Goal: Task Accomplishment & Management: Manage account settings

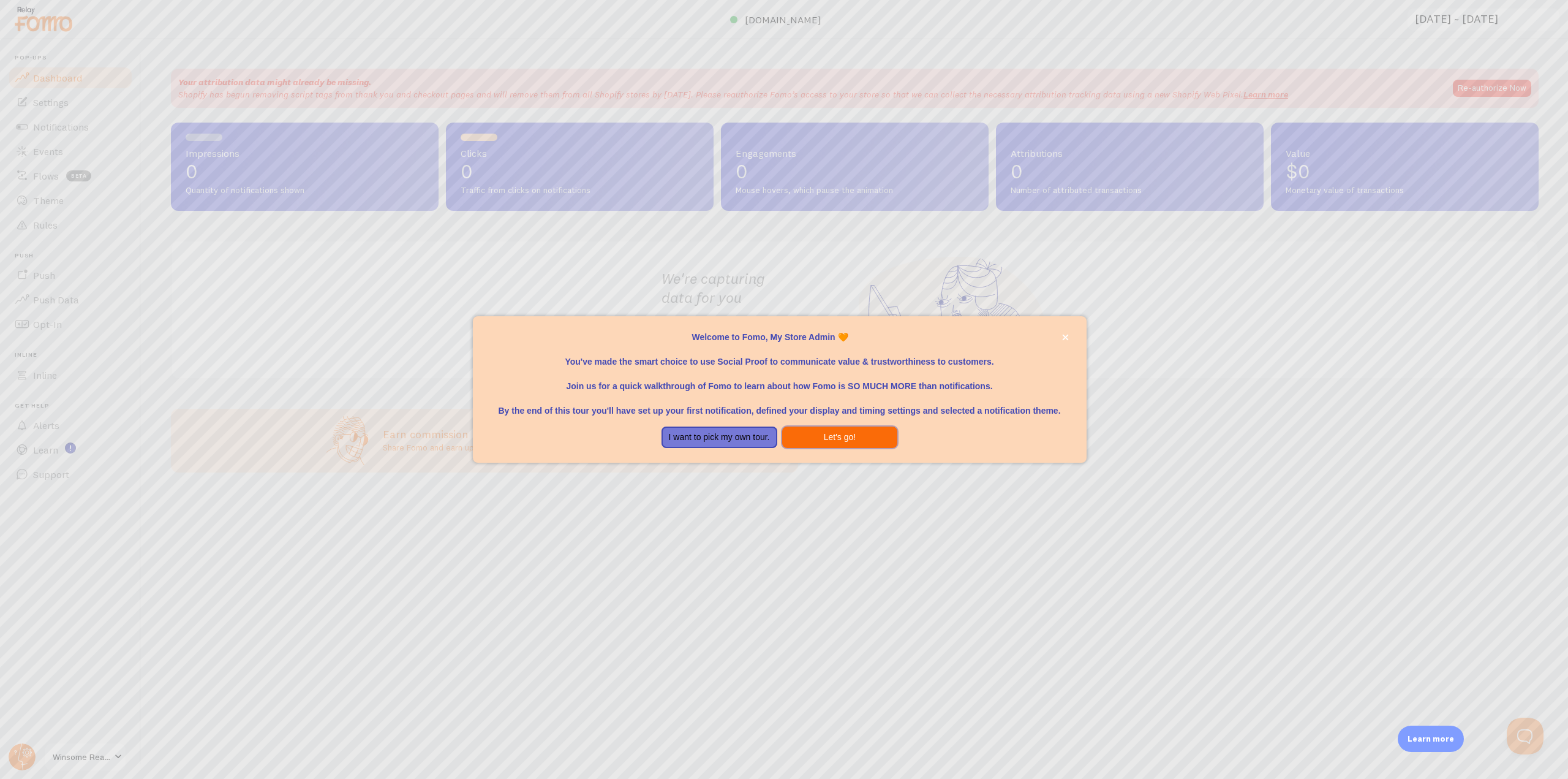
click at [833, 436] on button "Let's go!" at bounding box center [840, 437] width 116 height 23
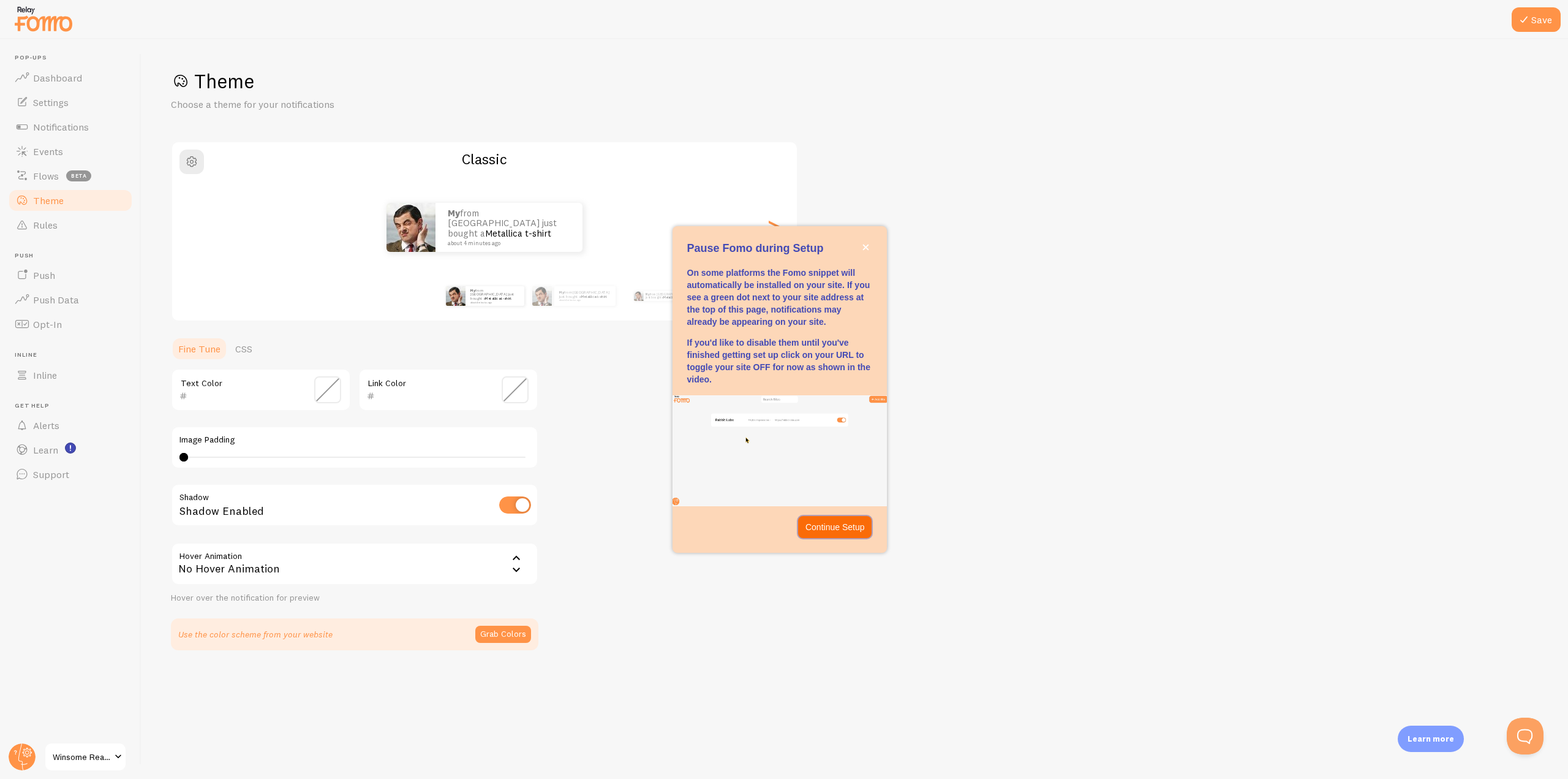
click at [822, 527] on p "Continue Setup" at bounding box center [834, 527] width 60 height 13
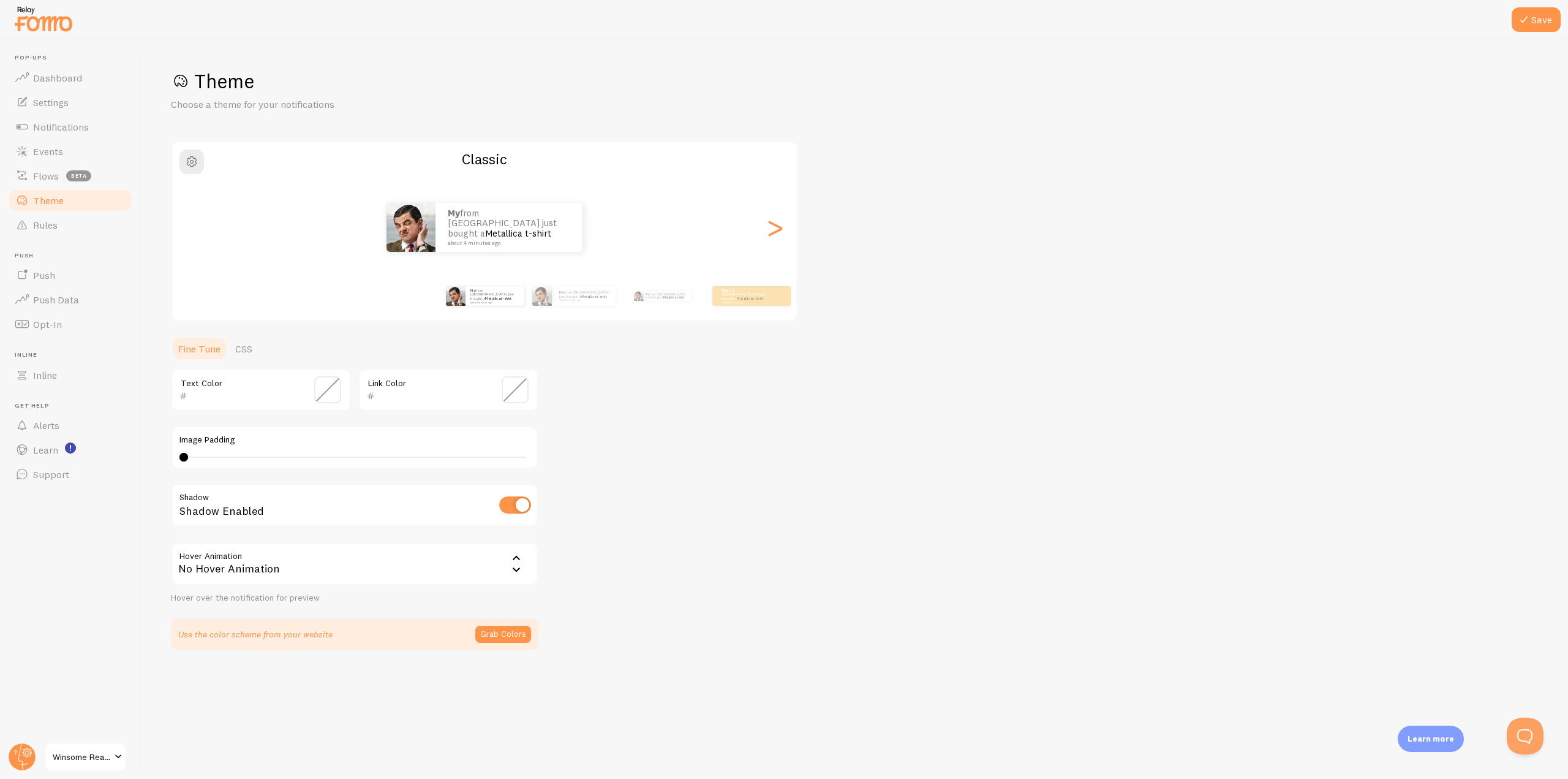
click at [118, 757] on span at bounding box center [118, 756] width 15 height 15
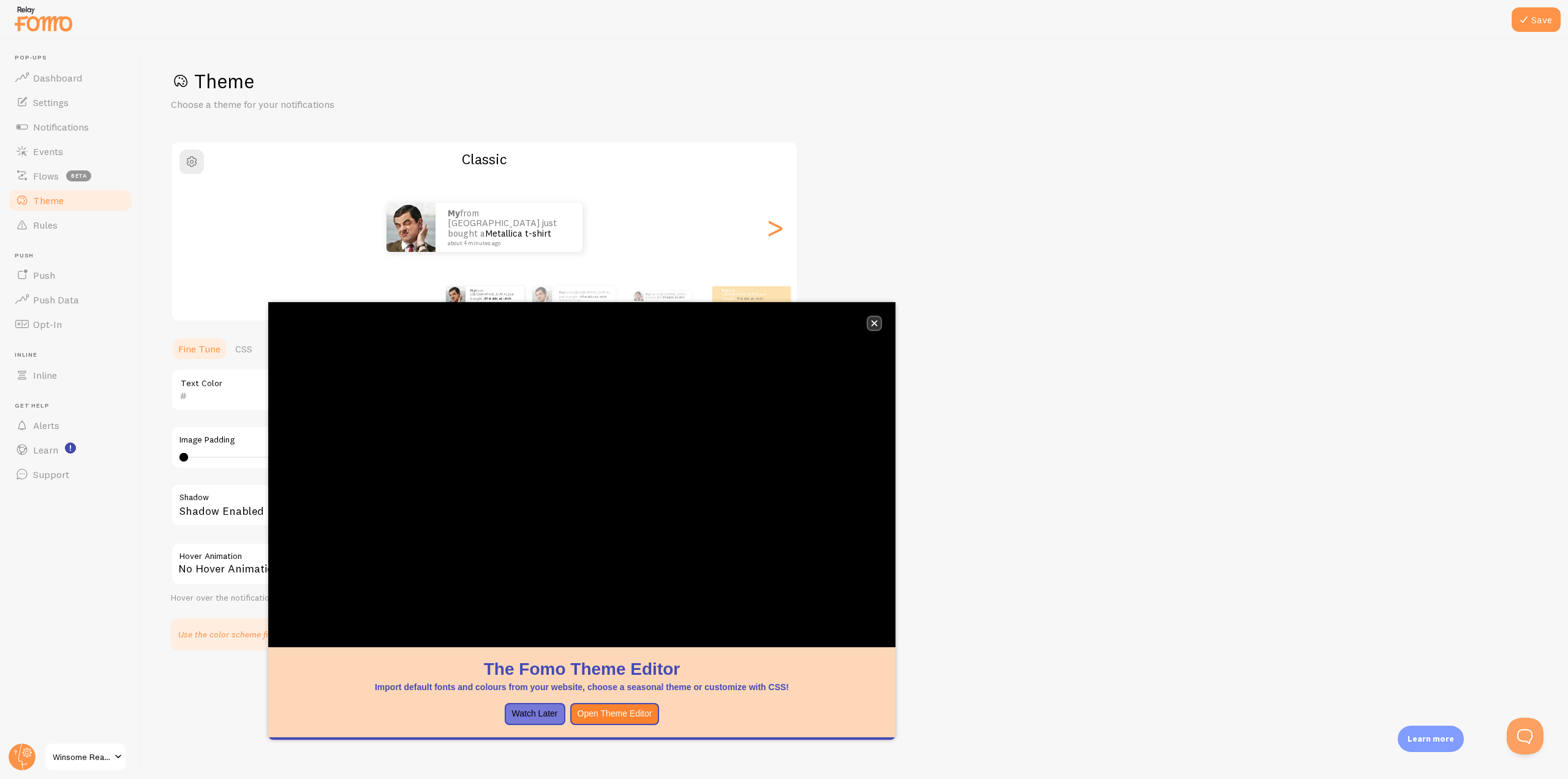
click at [875, 321] on icon "close," at bounding box center [874, 322] width 7 height 7
click at [874, 321] on icon "close," at bounding box center [874, 322] width 7 height 7
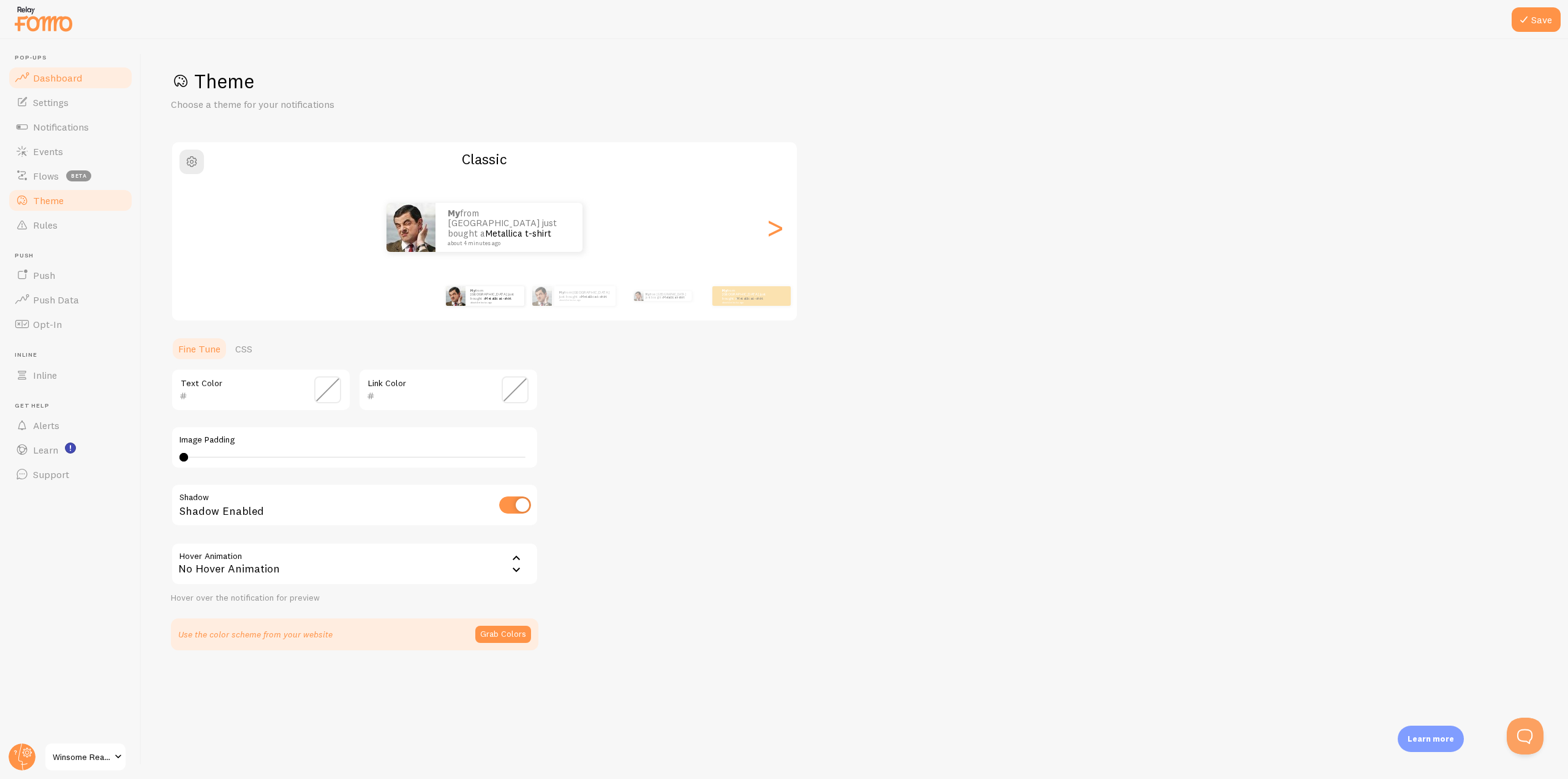
click at [62, 79] on span "Dashboard" at bounding box center [58, 77] width 49 height 13
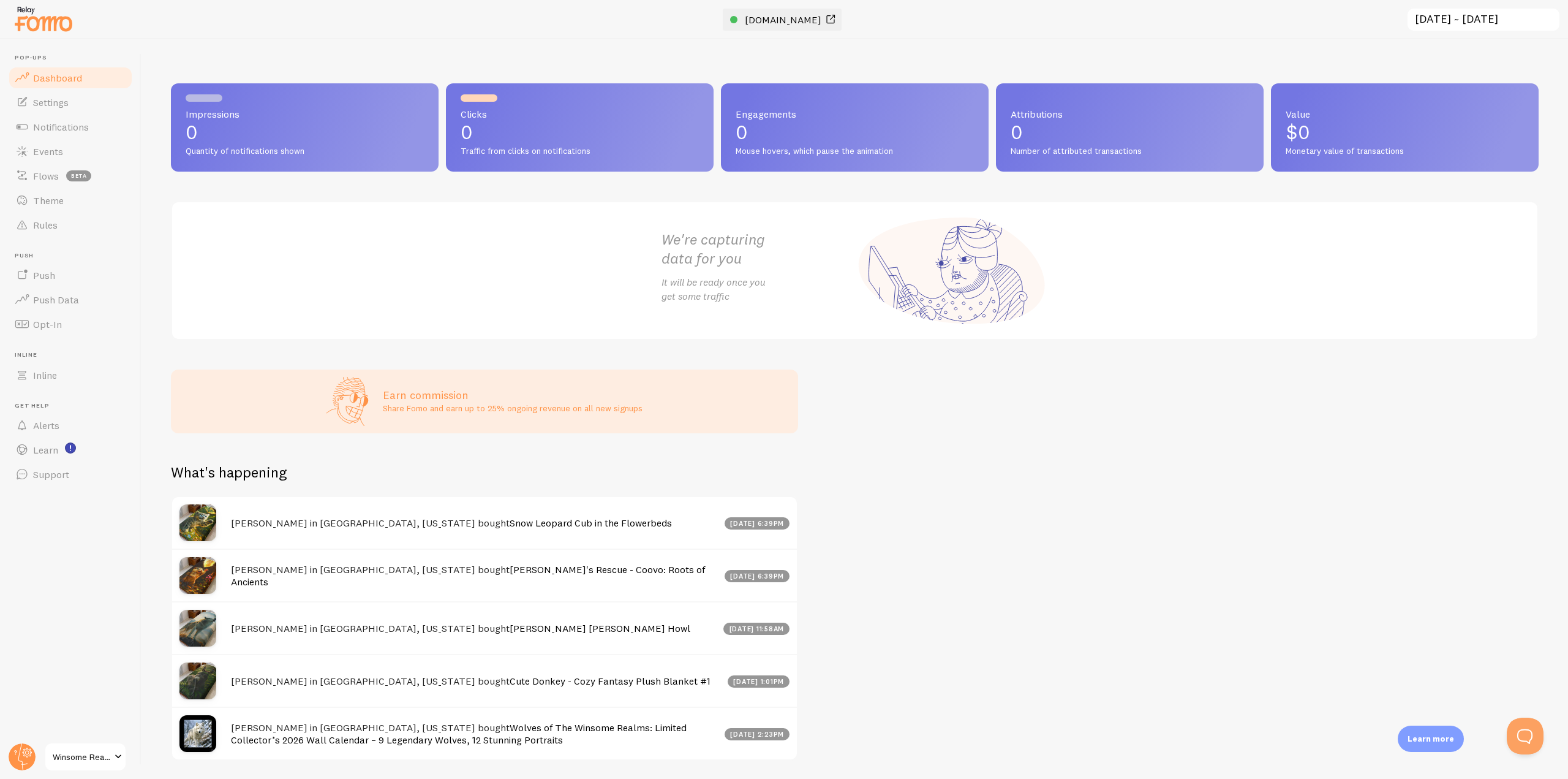
click at [773, 22] on span "[DOMAIN_NAME]" at bounding box center [783, 20] width 76 height 13
click at [730, 20] on div at bounding box center [734, 20] width 8 height 8
drag, startPoint x: 838, startPoint y: 21, endPoint x: 643, endPoint y: 19, distance: 195.0
click at [613, 19] on div at bounding box center [784, 20] width 1568 height 39
click at [837, 19] on span at bounding box center [830, 20] width 15 height 15
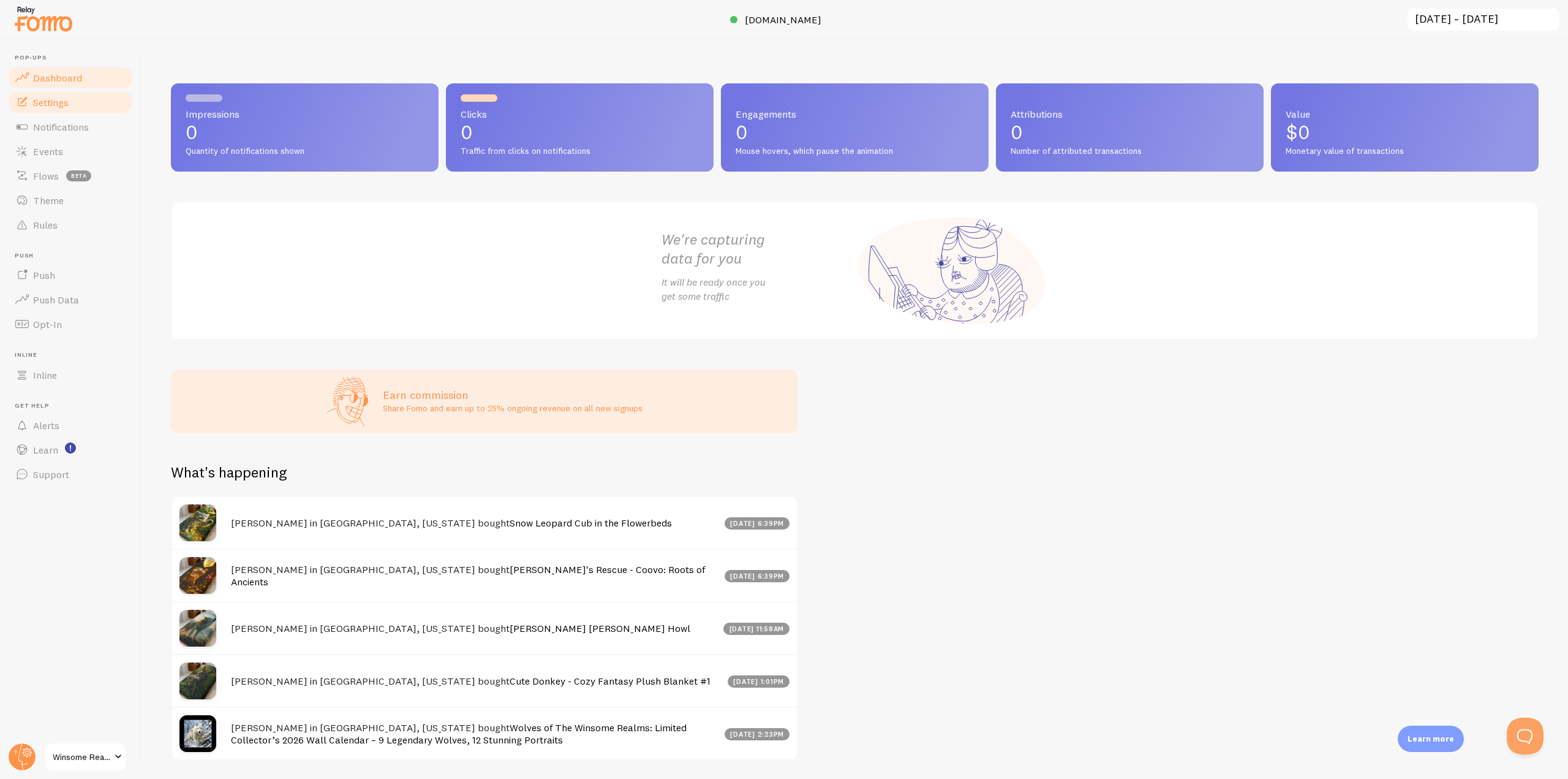
click at [60, 106] on span "Settings" at bounding box center [51, 102] width 35 height 13
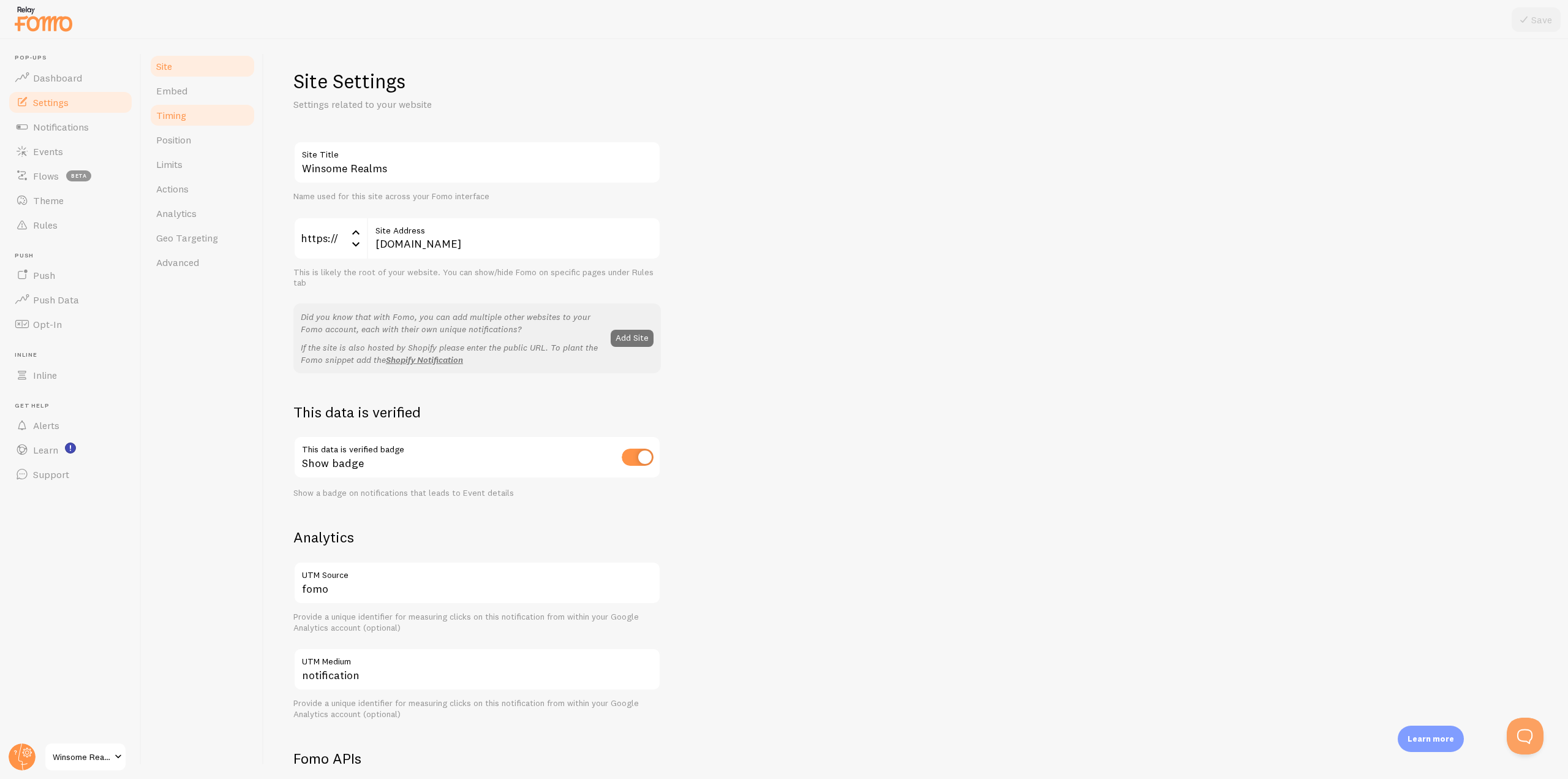
click at [181, 120] on span "Timing" at bounding box center [170, 115] width 30 height 13
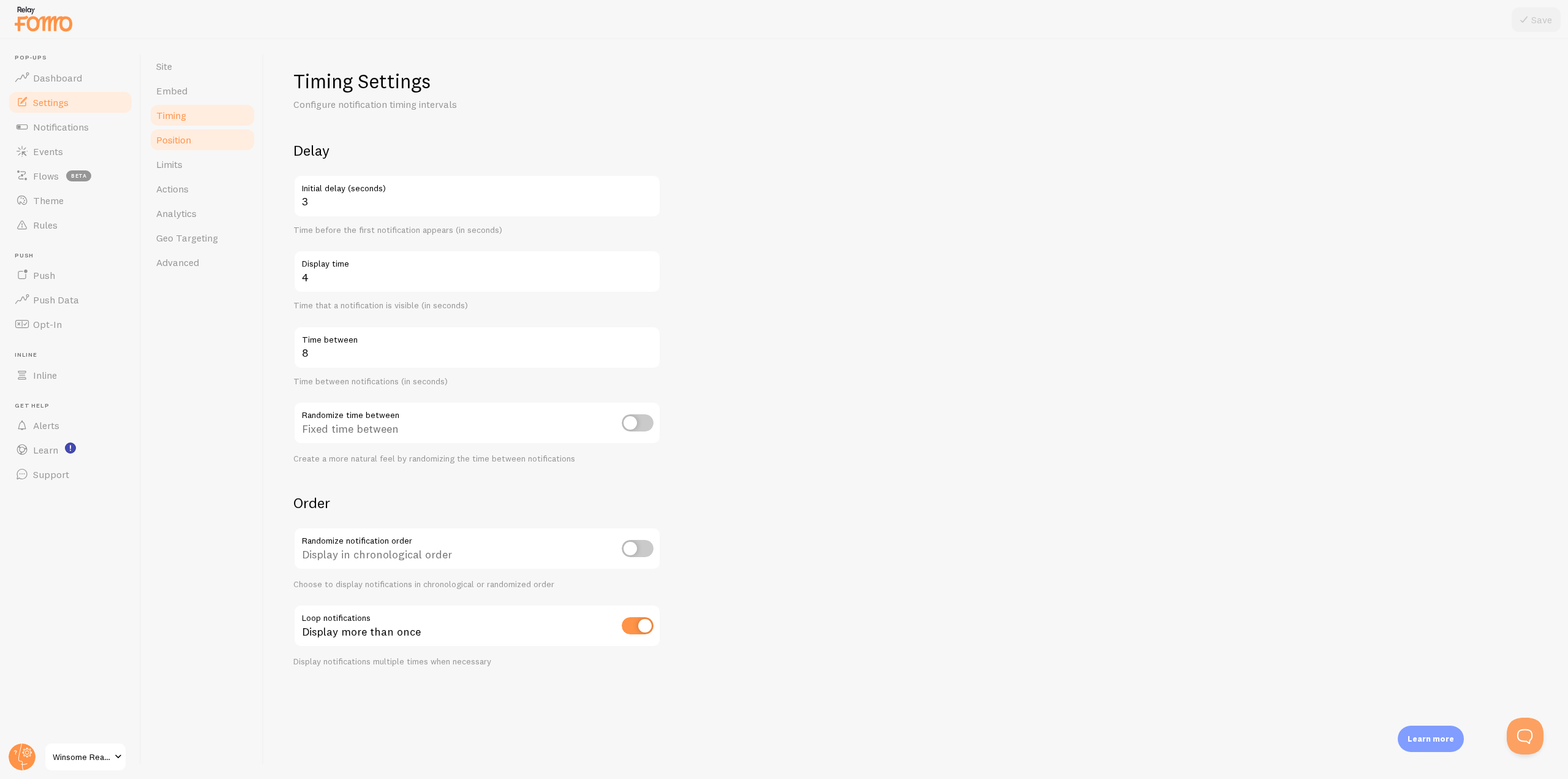
click at [181, 144] on span "Position" at bounding box center [173, 139] width 35 height 13
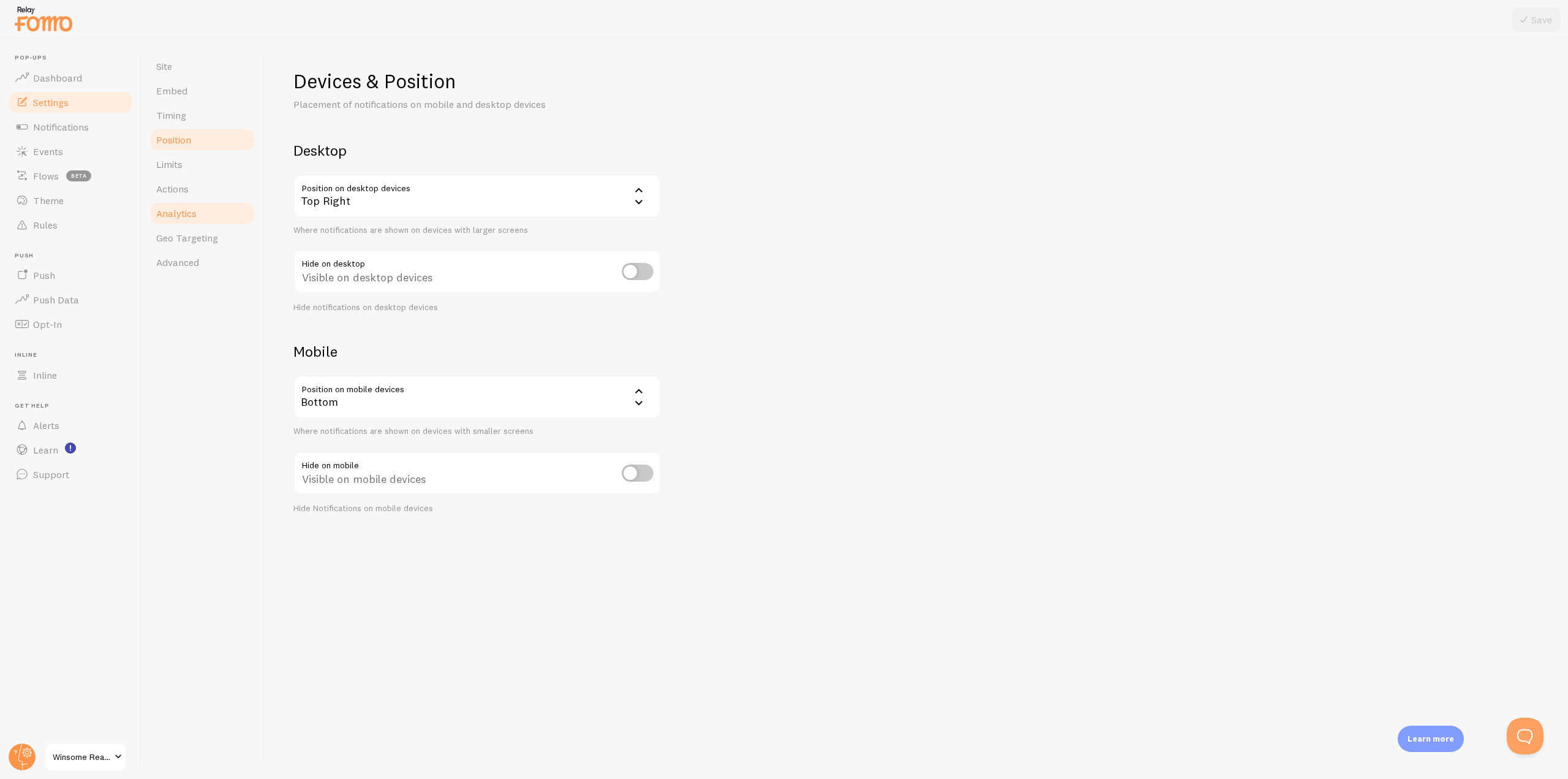
click at [188, 217] on span "Analytics" at bounding box center [175, 213] width 40 height 13
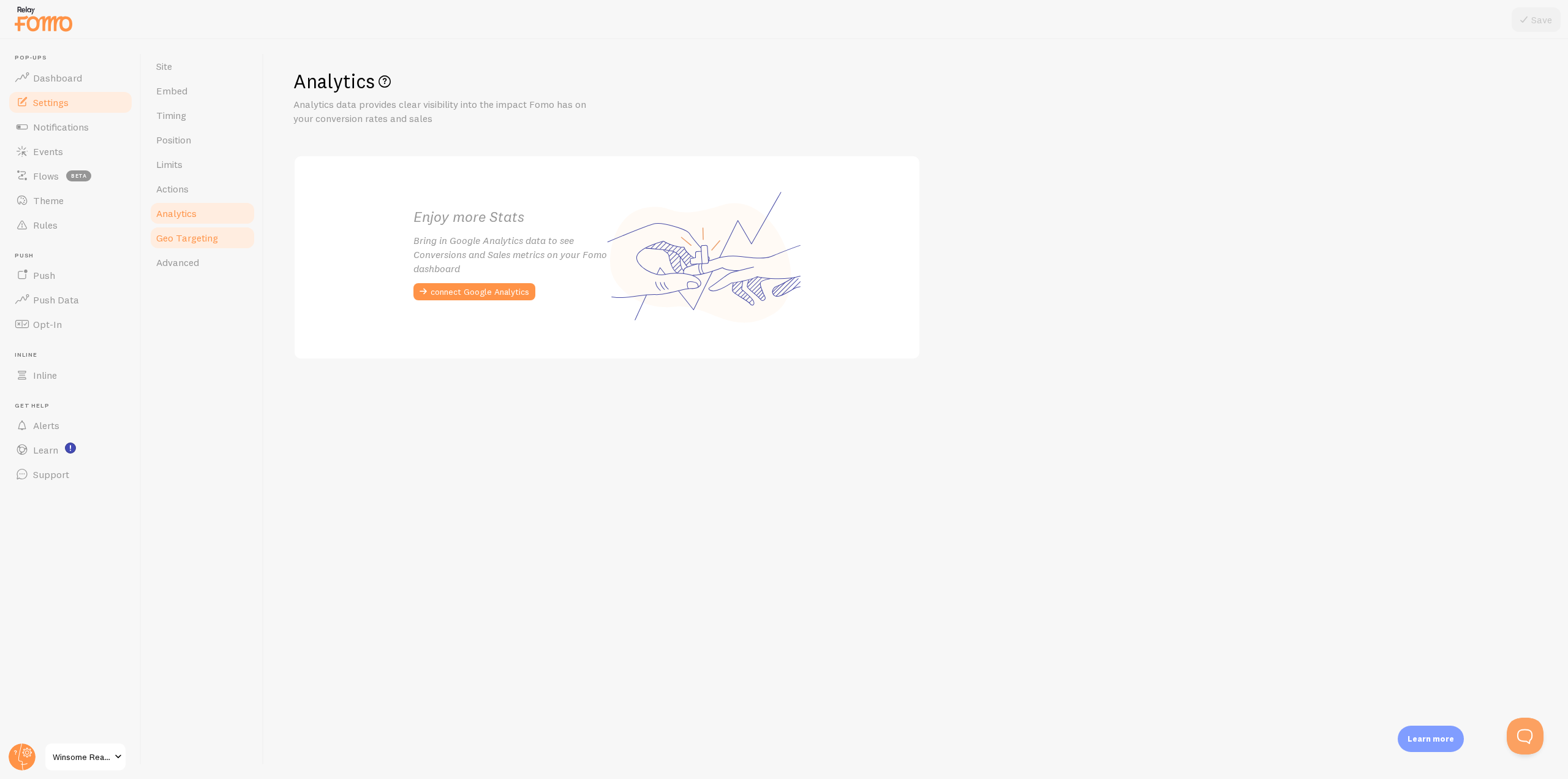
click at [183, 236] on span "Geo Targeting" at bounding box center [186, 237] width 62 height 13
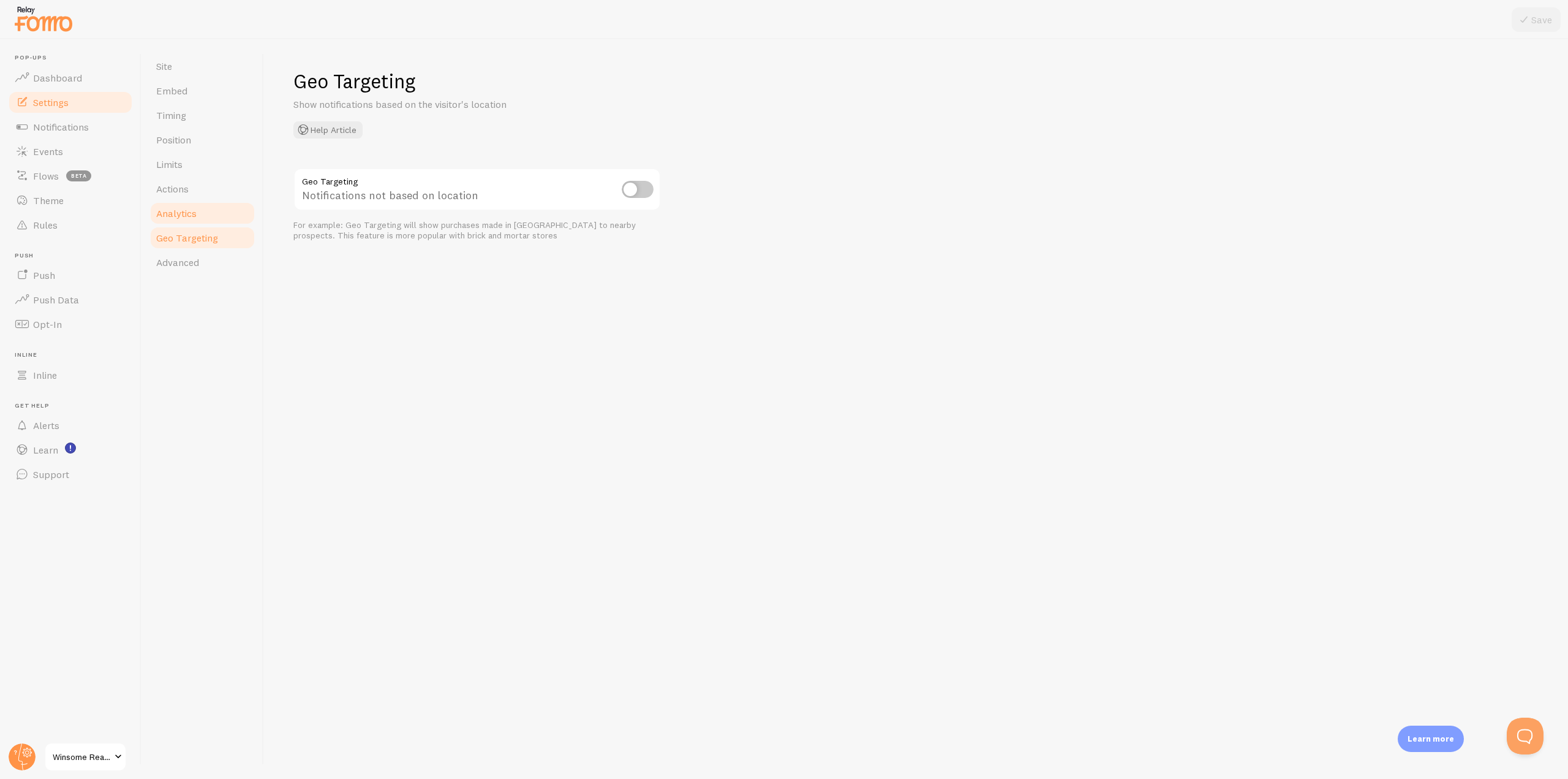
click at [180, 220] on link "Analytics" at bounding box center [202, 213] width 107 height 24
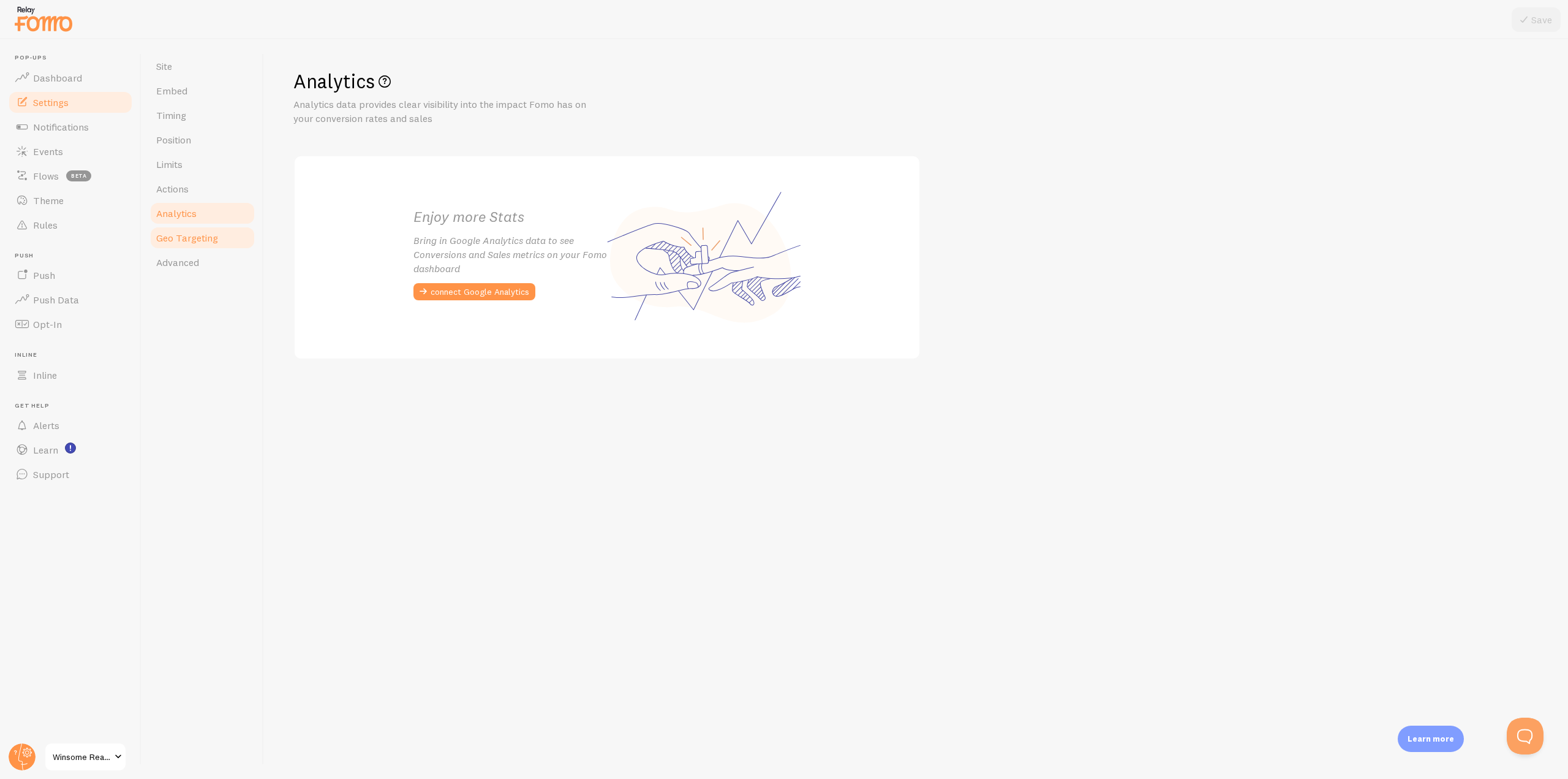
click at [194, 239] on span "Geo Targeting" at bounding box center [186, 237] width 62 height 13
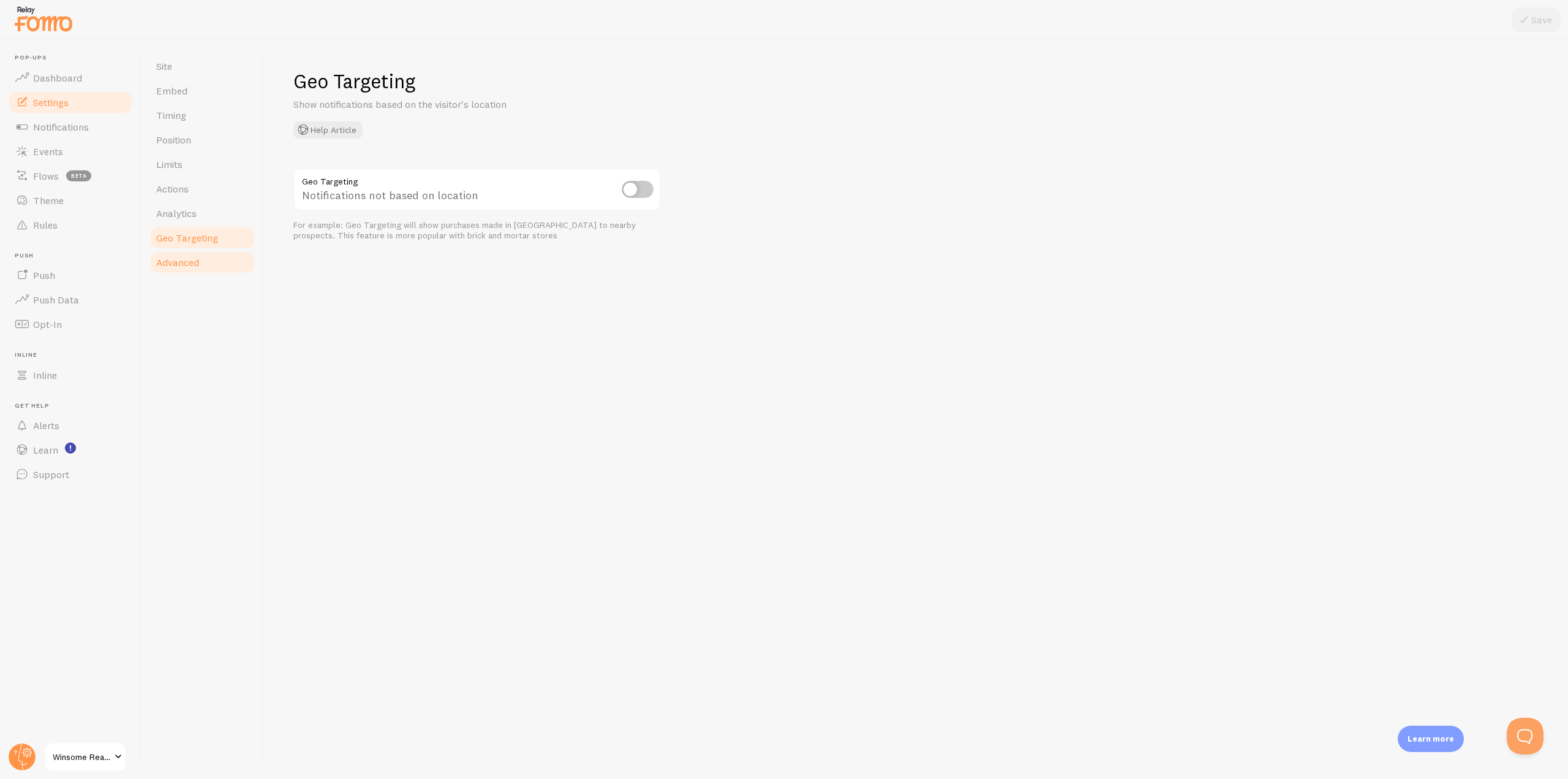
click at [184, 266] on span "Advanced" at bounding box center [177, 262] width 43 height 13
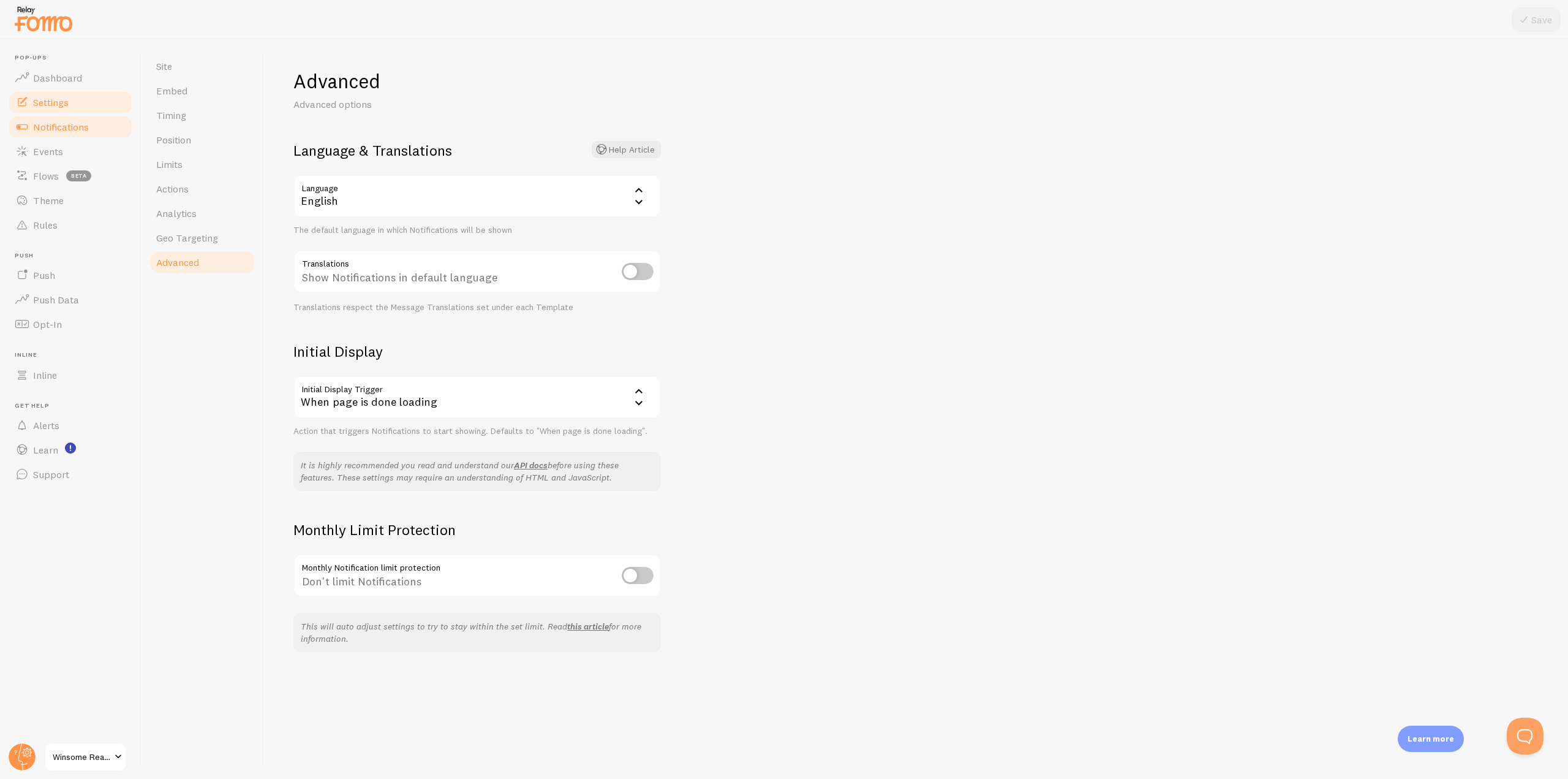
click at [63, 128] on span "Notifications" at bounding box center [61, 126] width 56 height 13
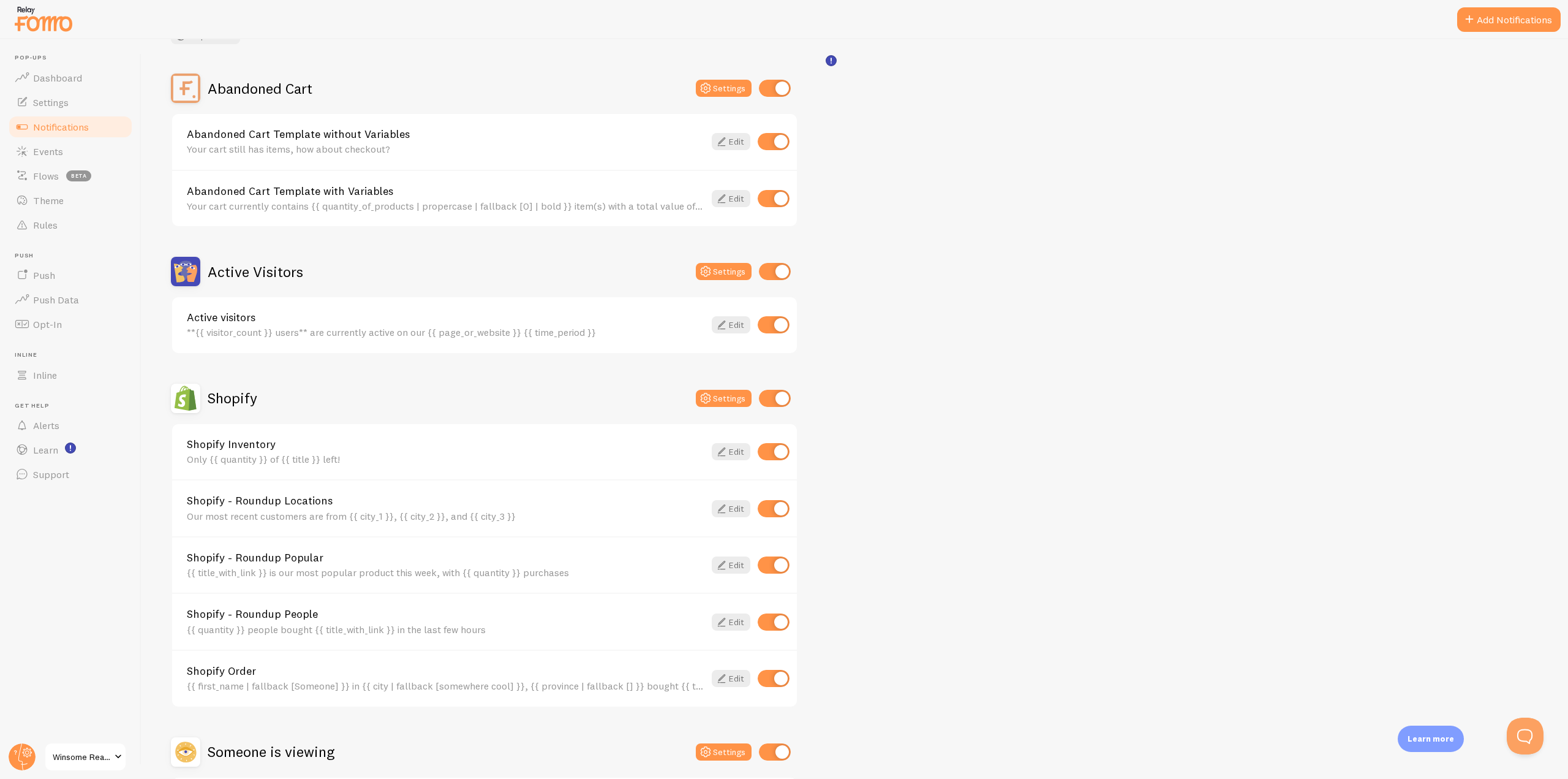
scroll to position [122, 0]
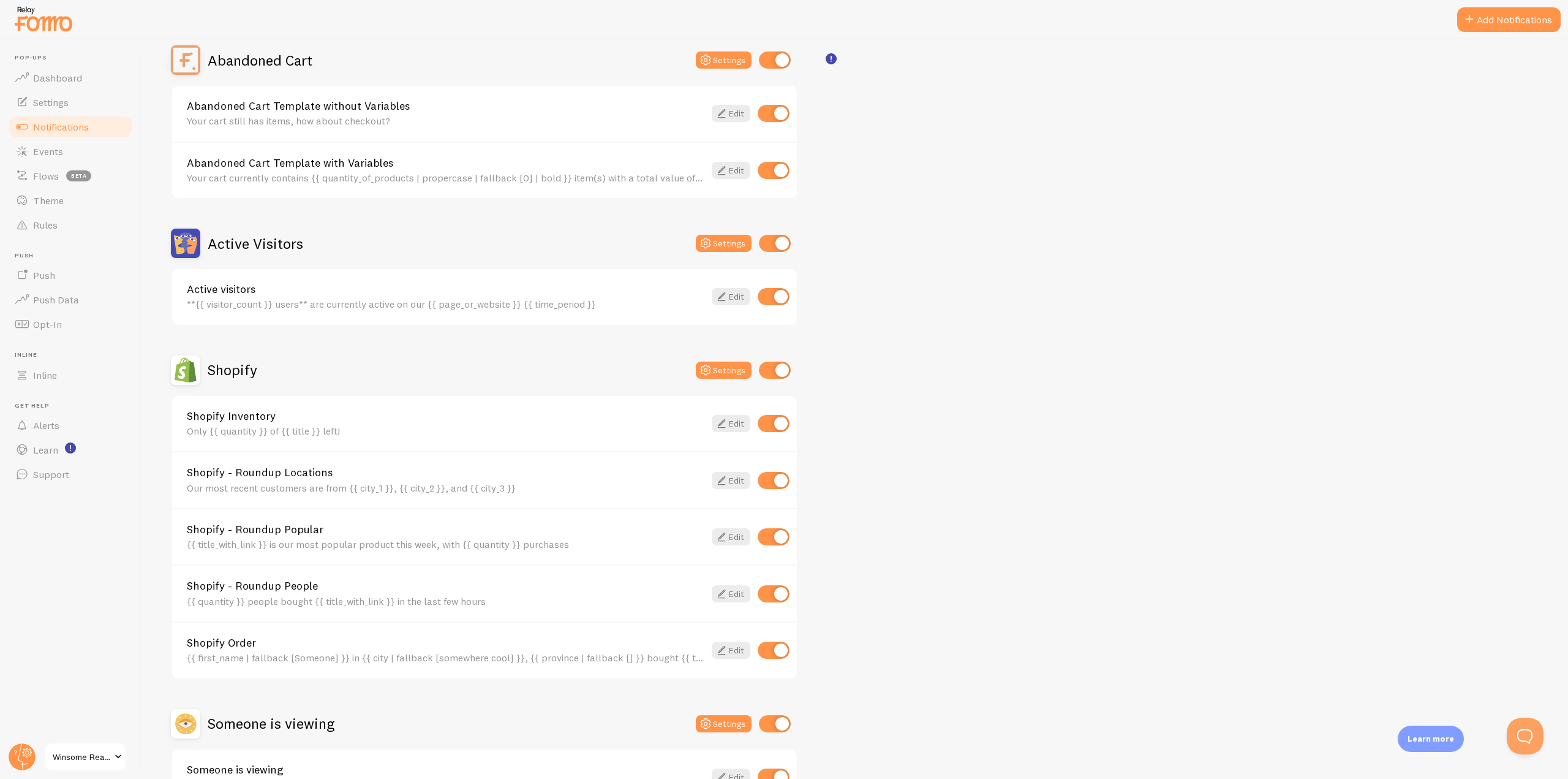
click at [778, 296] on input "checkbox" at bounding box center [774, 297] width 32 height 18
checkbox input "false"
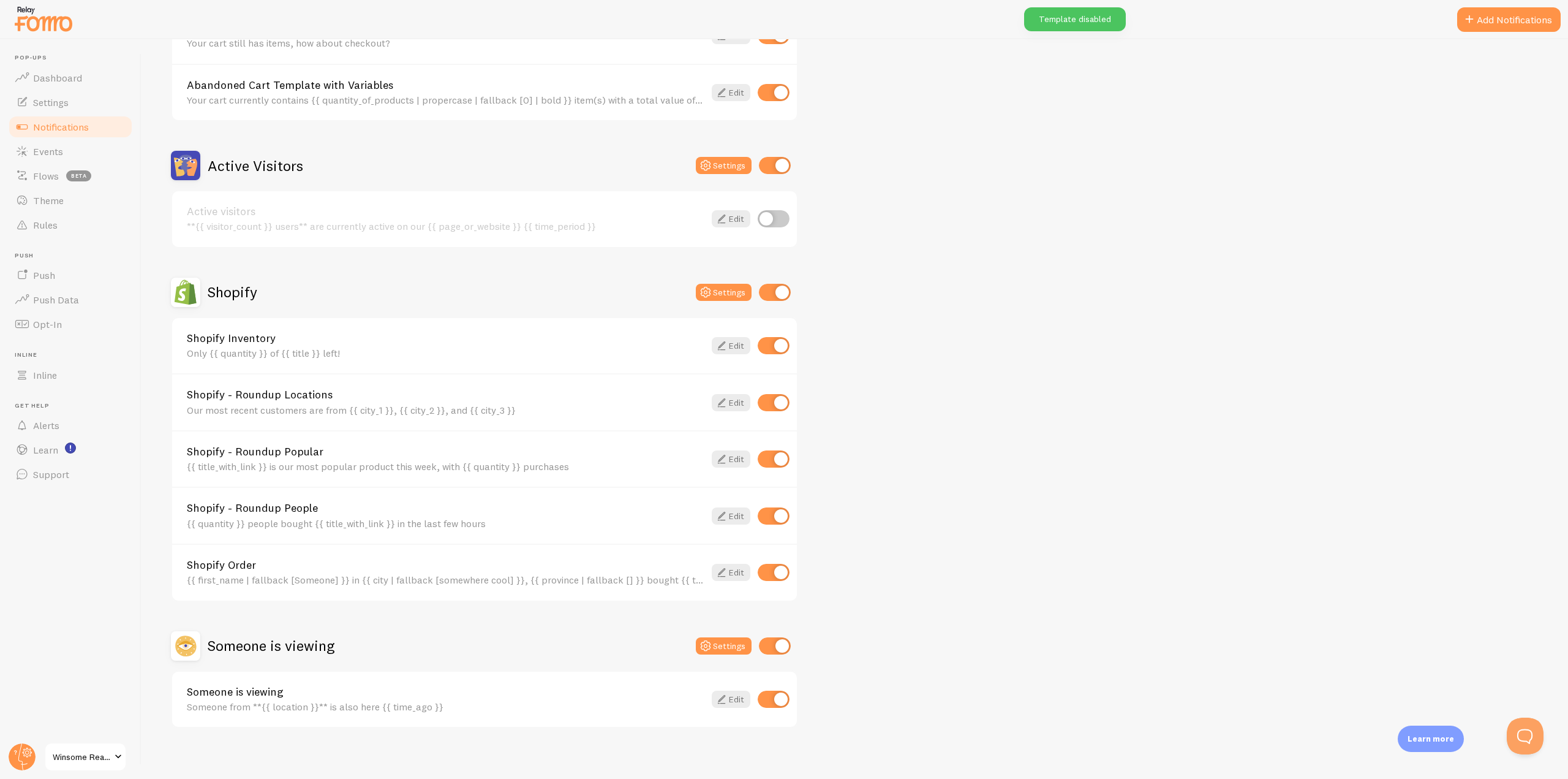
scroll to position [209, 0]
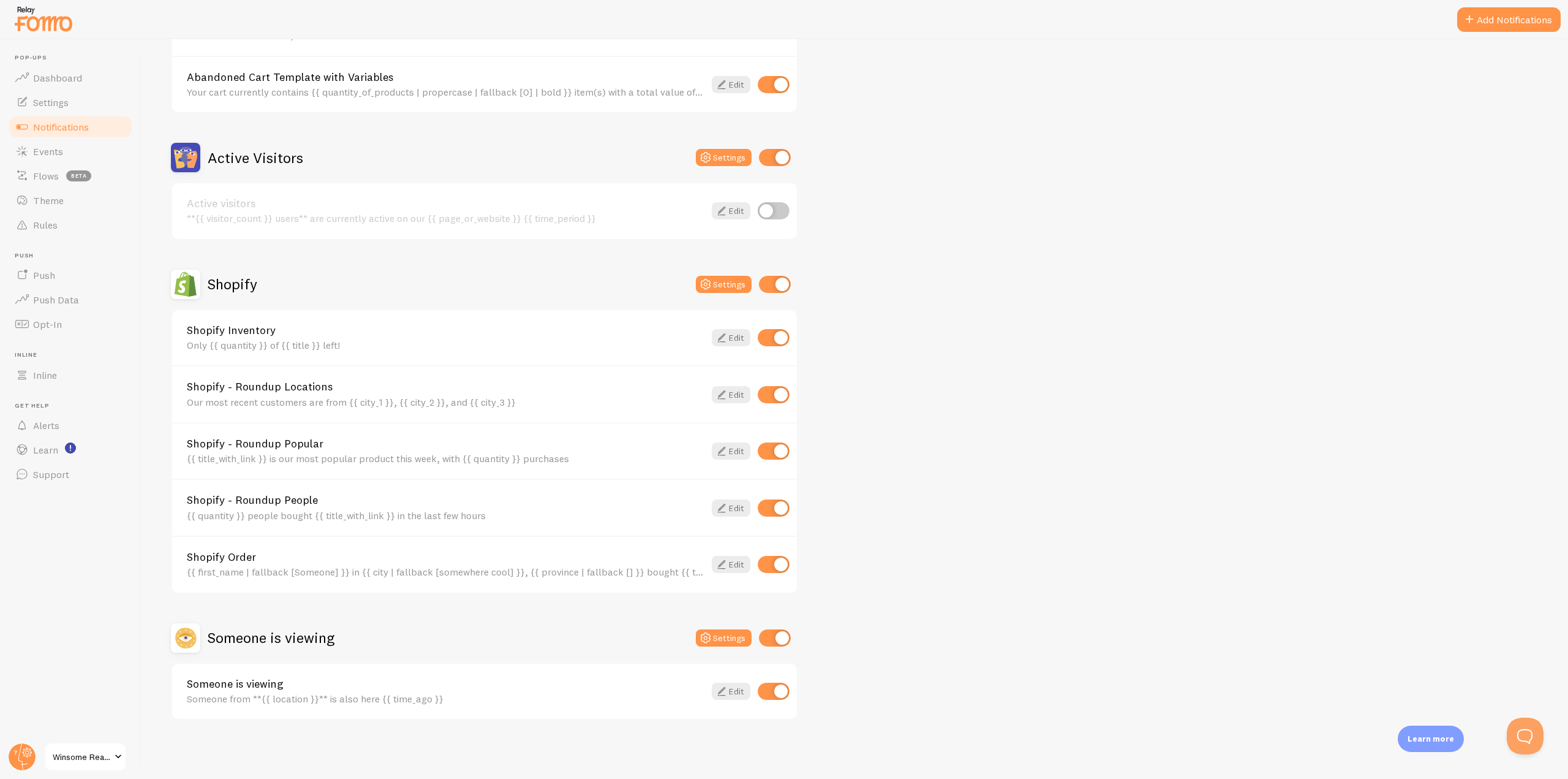
click at [779, 338] on input "checkbox" at bounding box center [774, 338] width 32 height 18
checkbox input "false"
click at [774, 395] on input "checkbox" at bounding box center [774, 395] width 32 height 18
checkbox input "false"
click at [776, 447] on input "checkbox" at bounding box center [774, 452] width 32 height 18
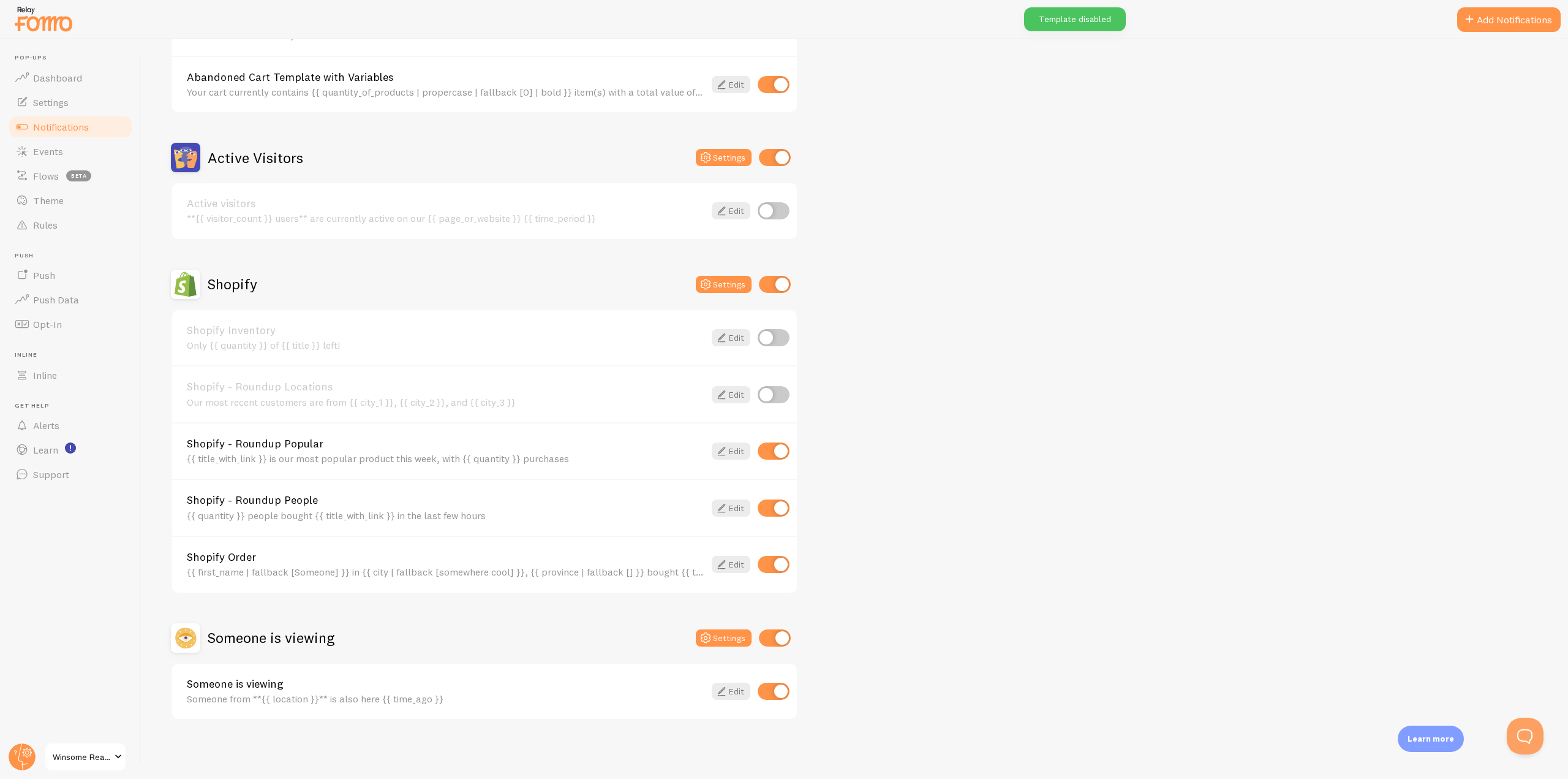
checkbox input "false"
click at [778, 509] on input "checkbox" at bounding box center [774, 509] width 32 height 18
checkbox input "false"
click at [773, 559] on input "checkbox" at bounding box center [774, 564] width 32 height 18
checkbox input "false"
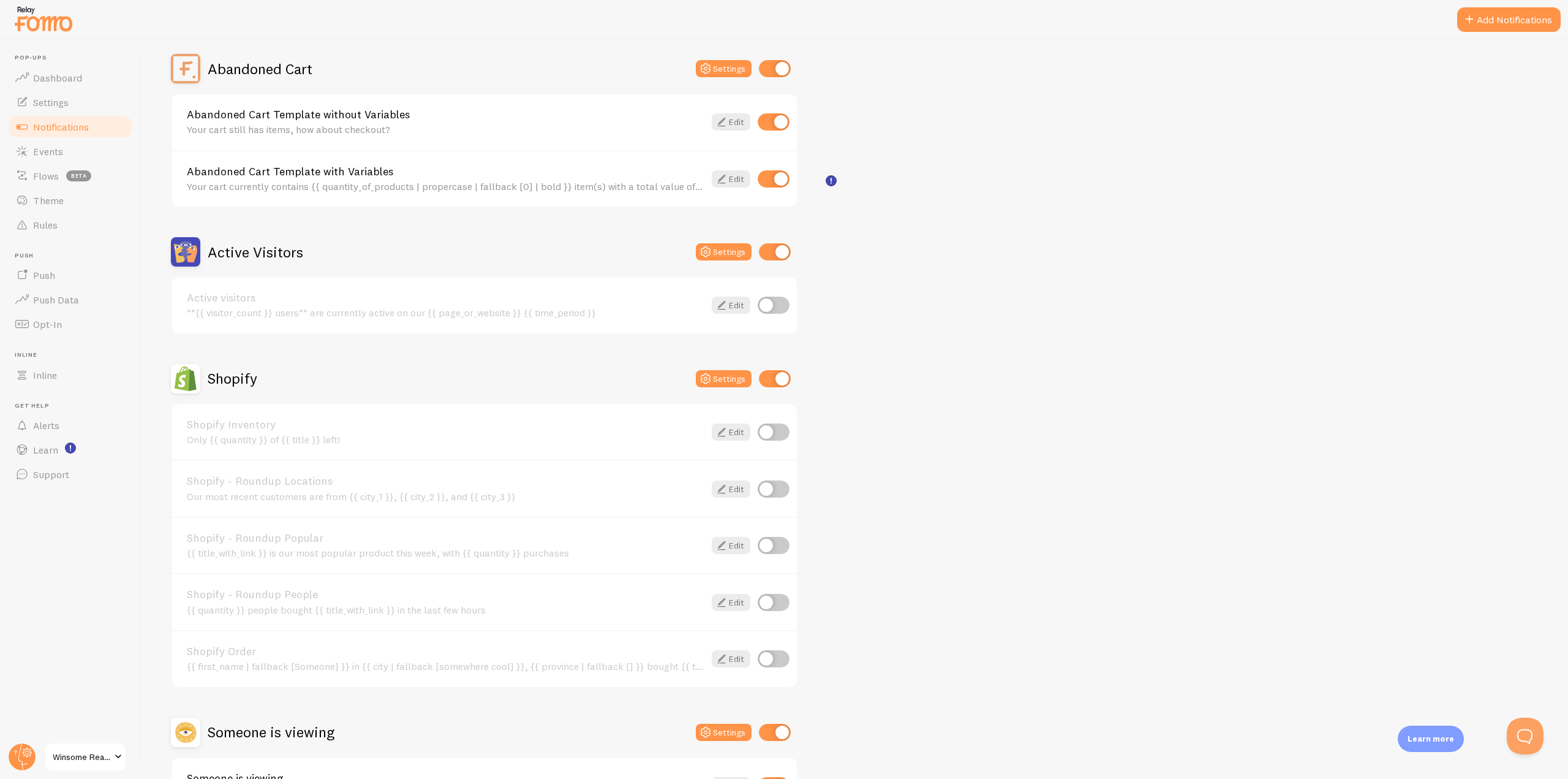
scroll to position [0, 0]
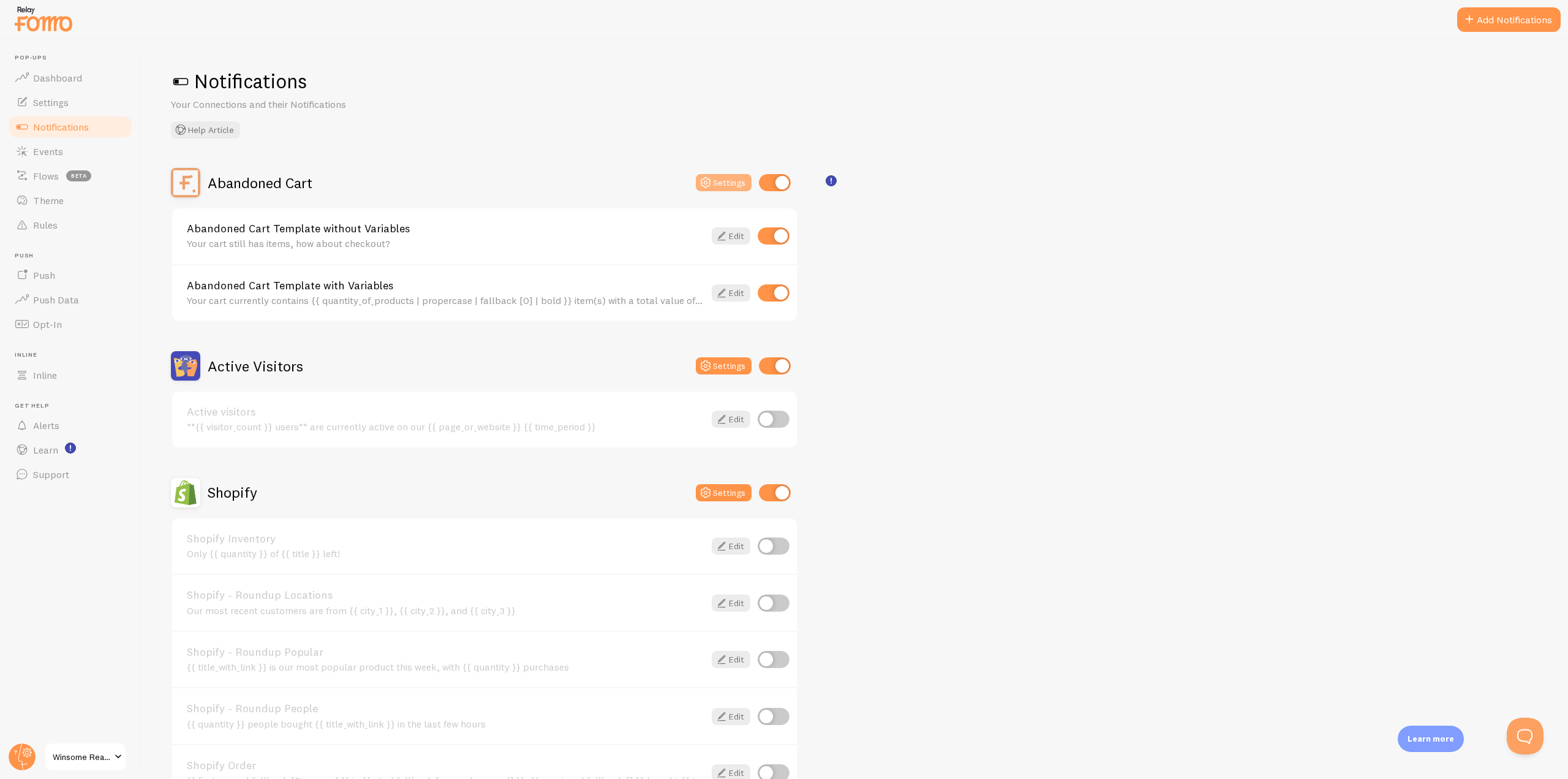
click at [712, 180] on icon at bounding box center [705, 182] width 15 height 15
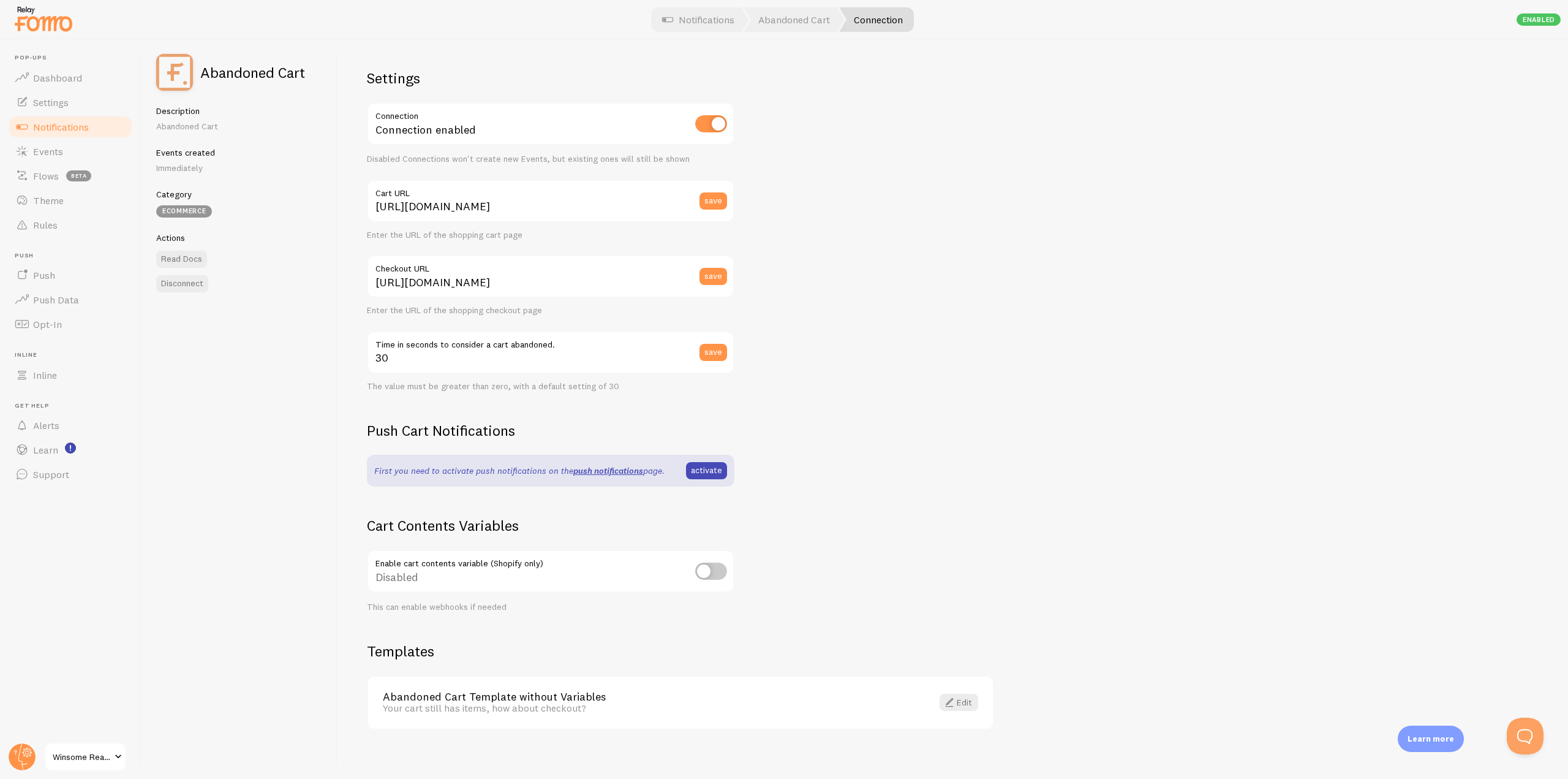
scroll to position [10, 0]
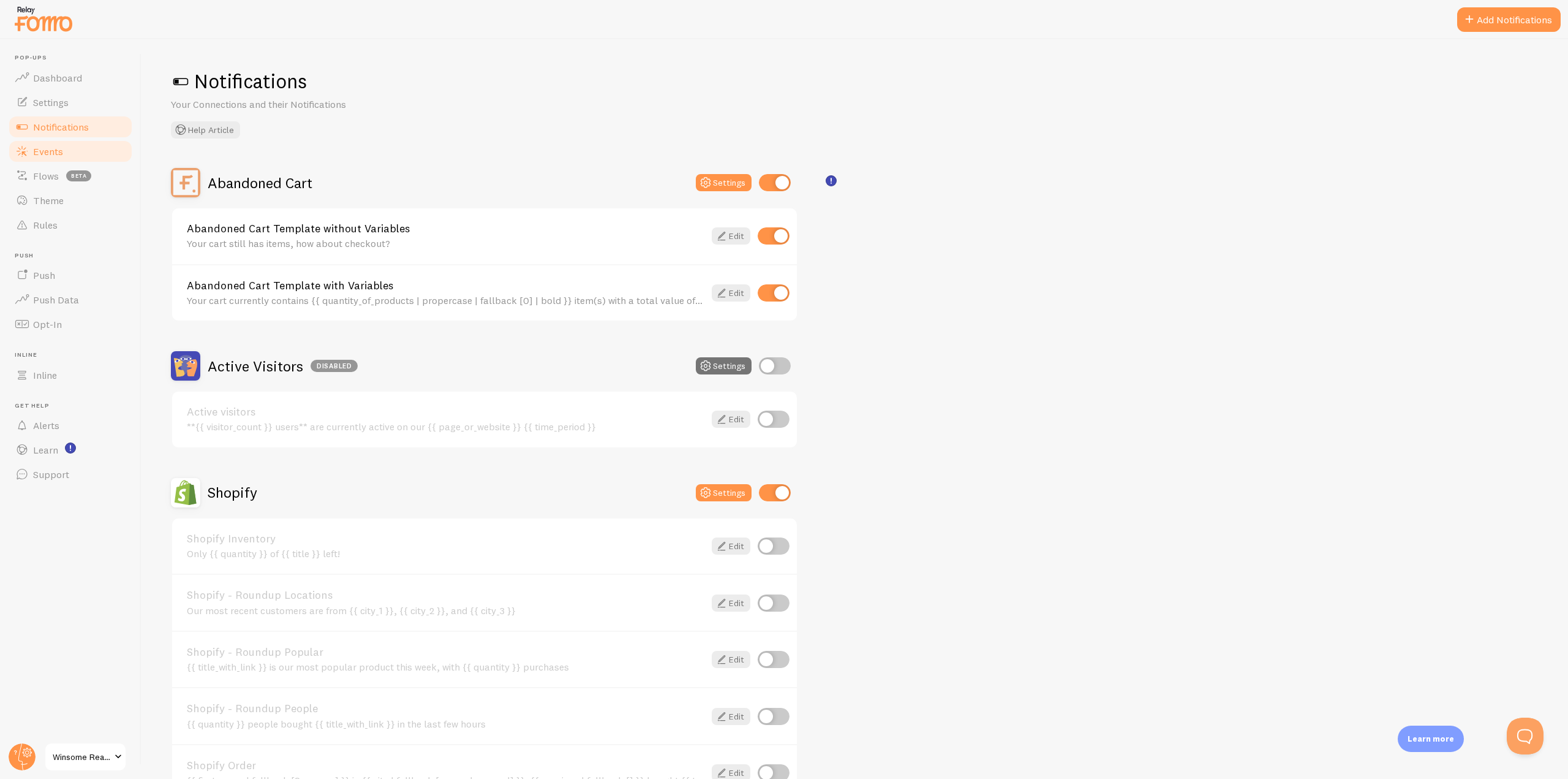
click at [53, 149] on span "Events" at bounding box center [48, 151] width 30 height 13
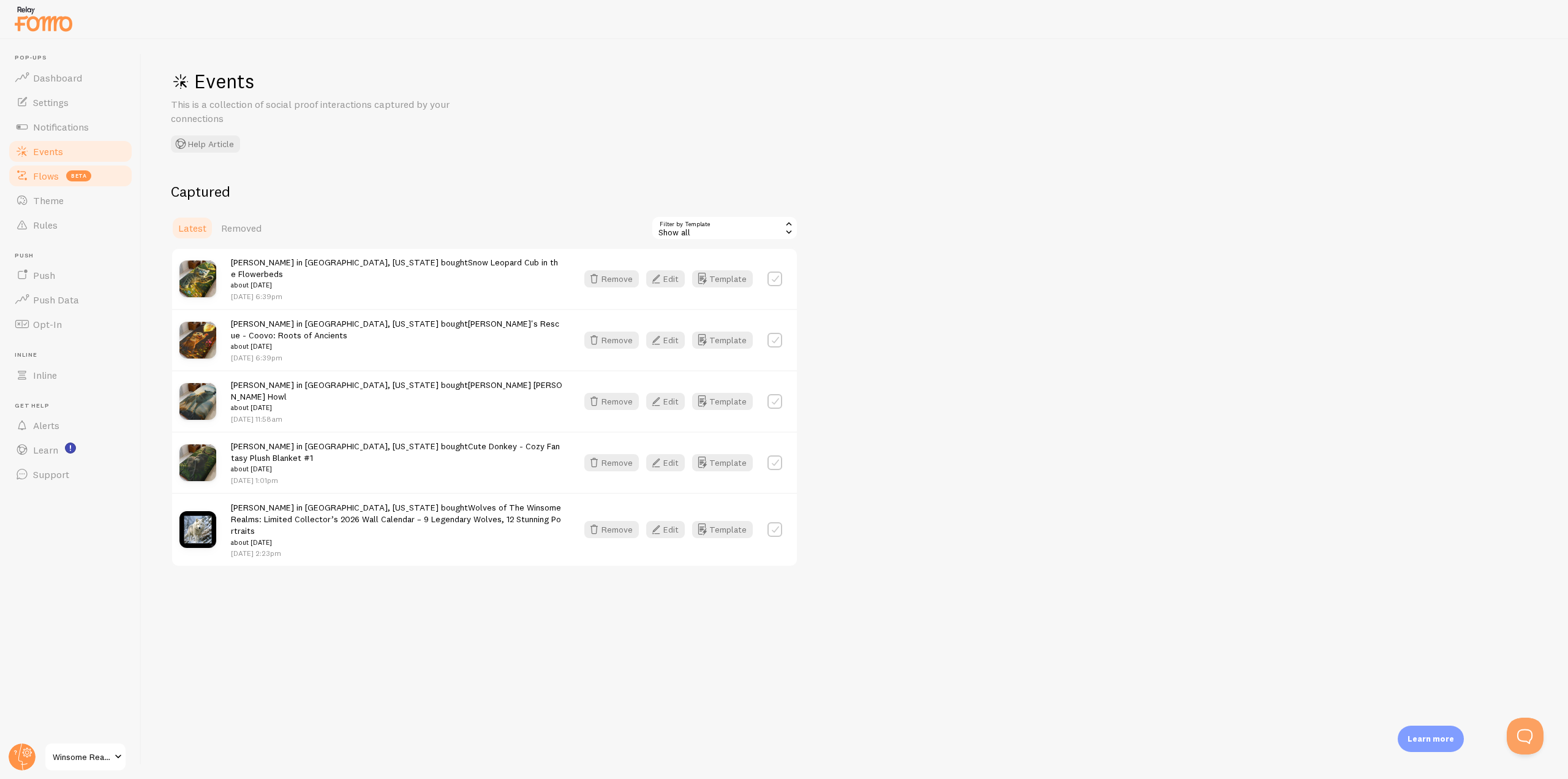
click at [45, 177] on span "Flows" at bounding box center [46, 175] width 25 height 13
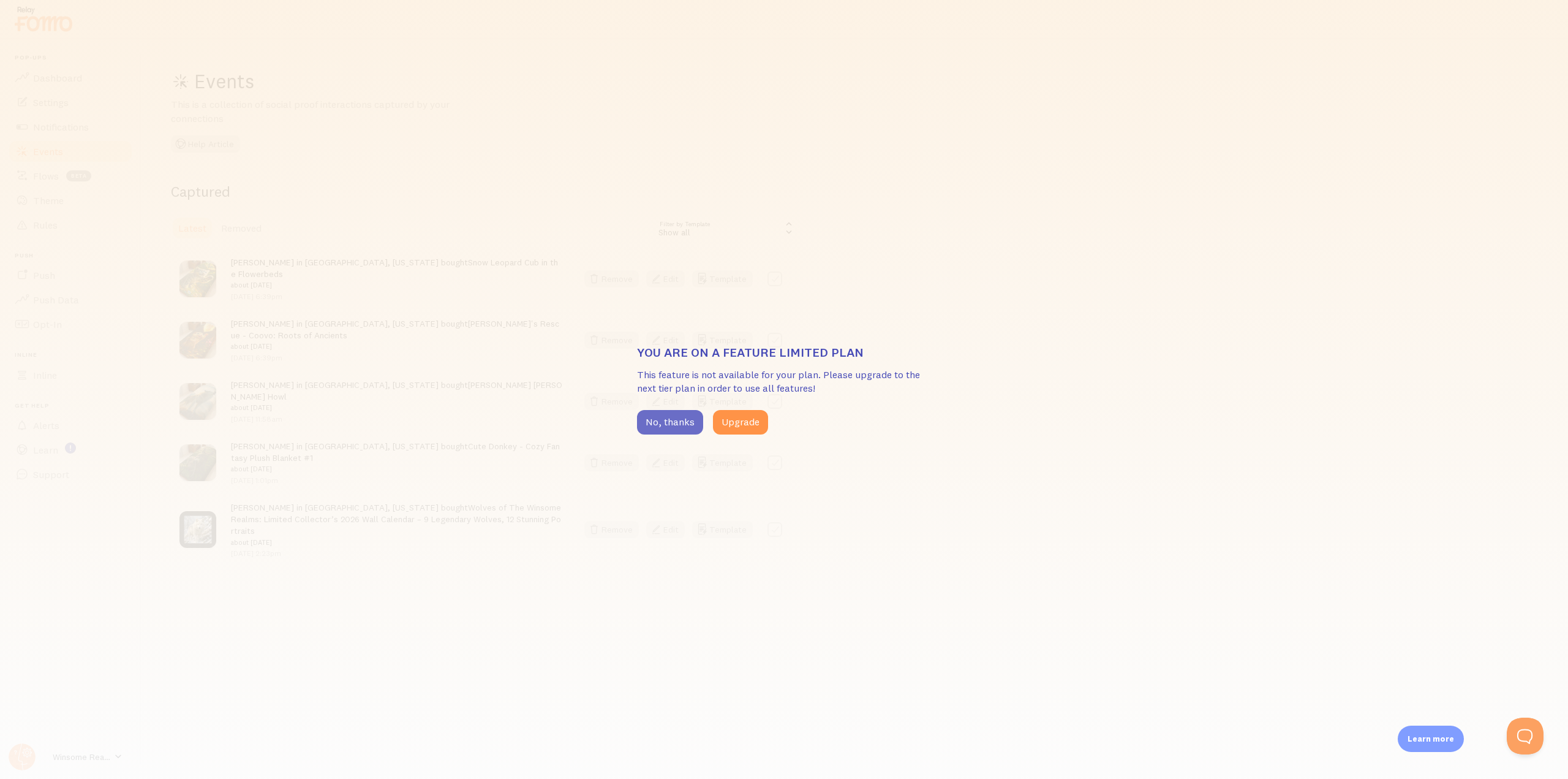
click at [670, 421] on button "No, thanks" at bounding box center [670, 421] width 67 height 24
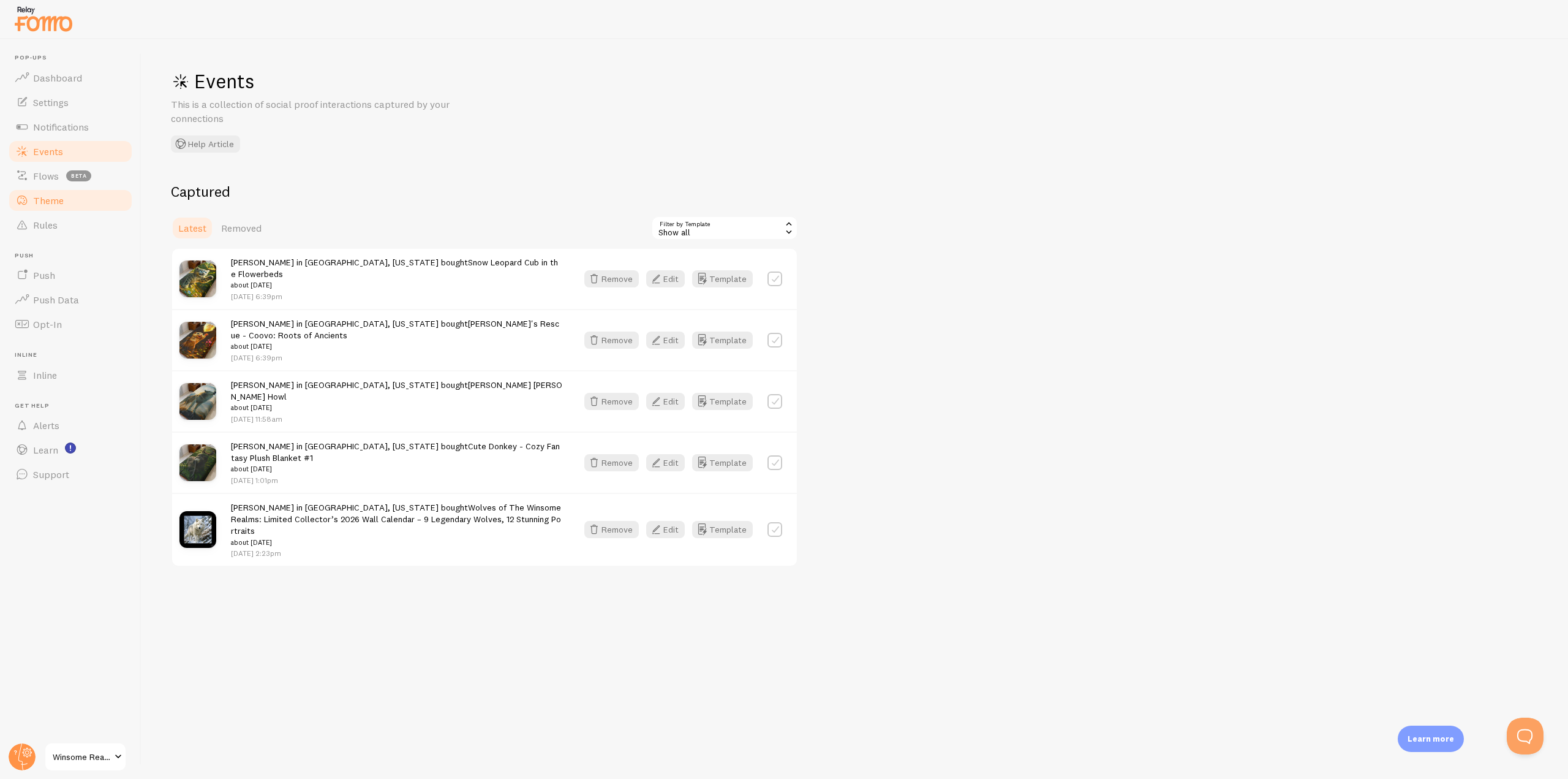
click at [47, 206] on span "Theme" at bounding box center [48, 200] width 30 height 13
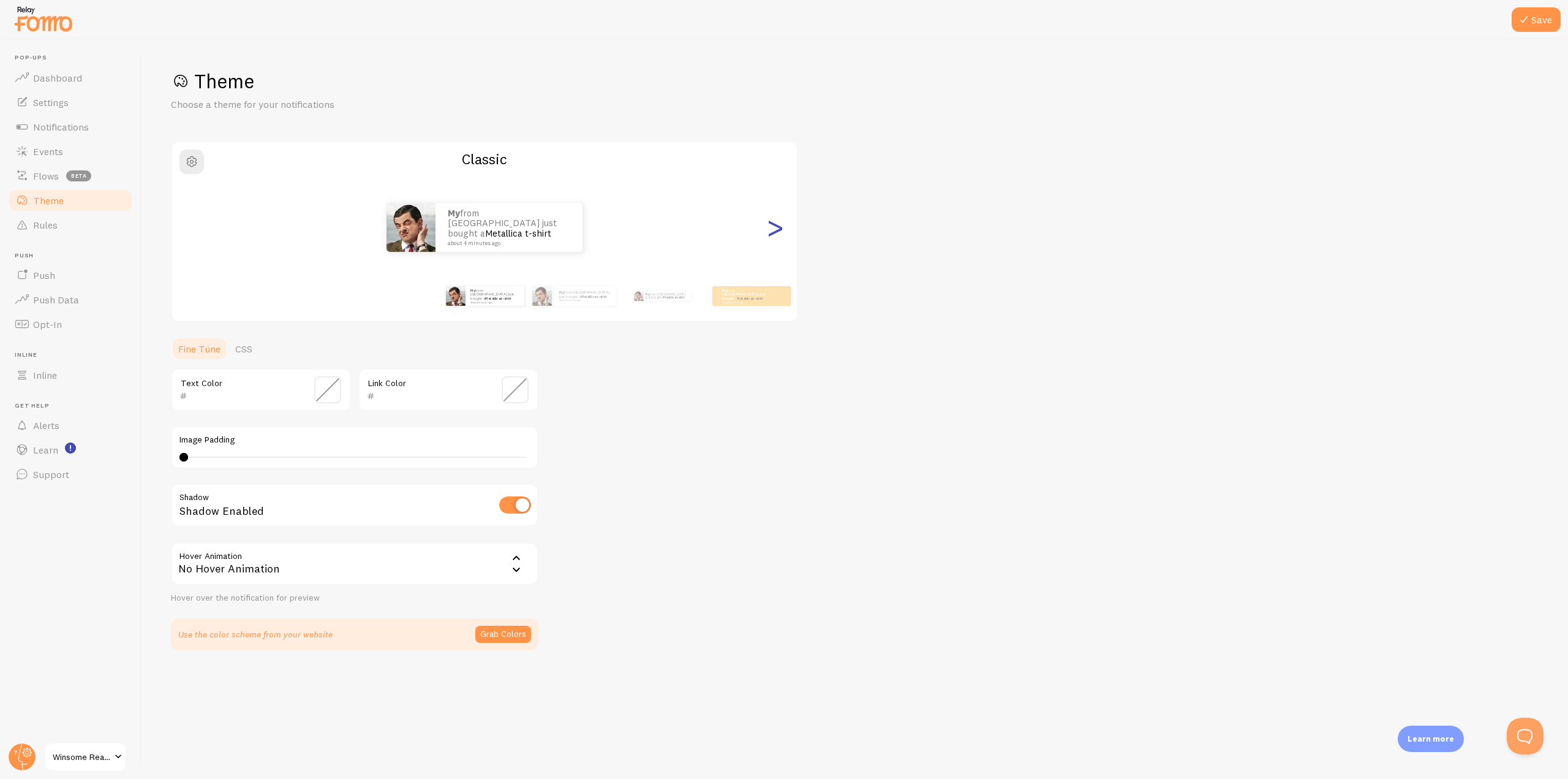
click at [776, 230] on div ">" at bounding box center [775, 227] width 15 height 88
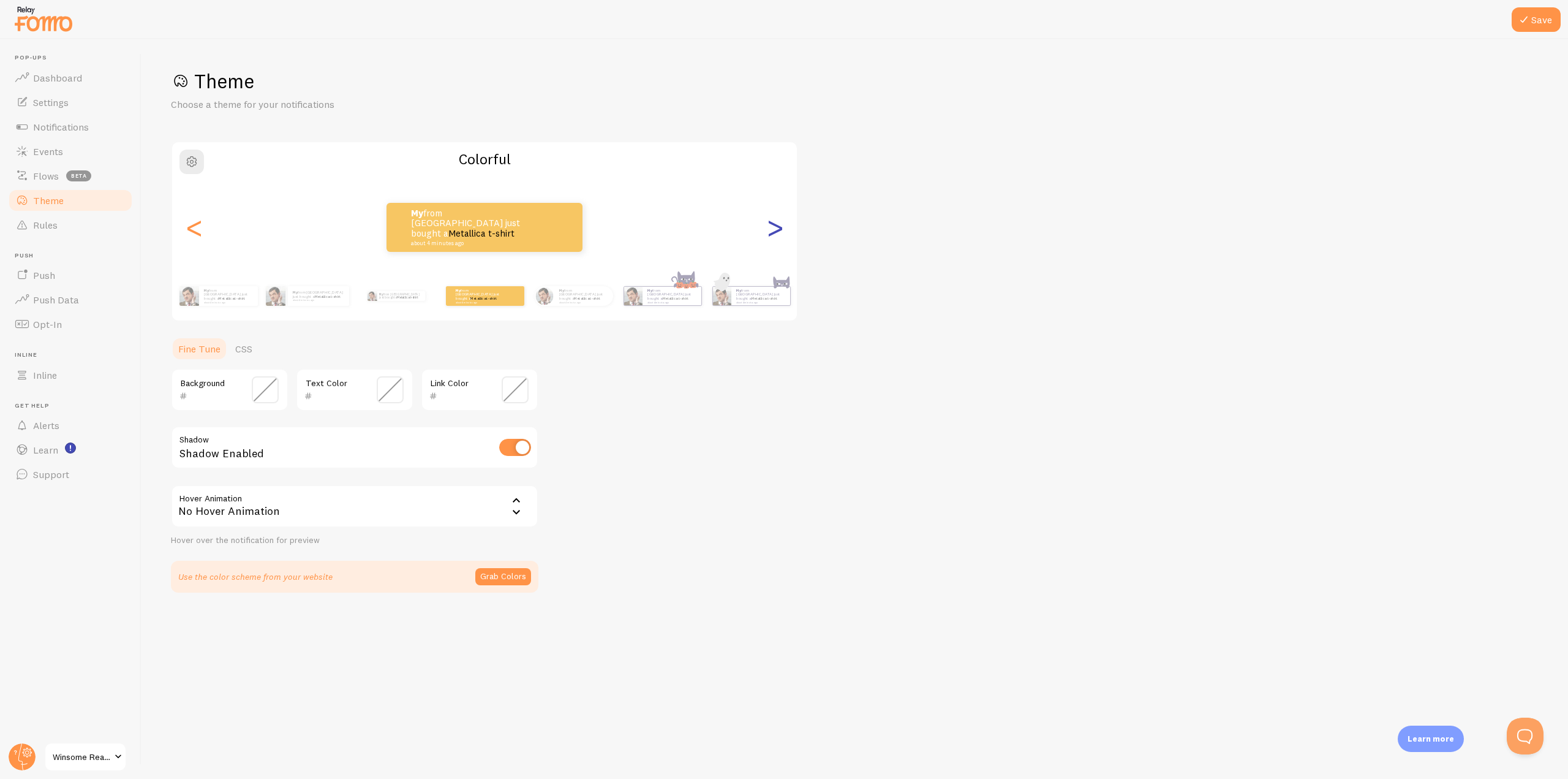
click at [776, 227] on div ">" at bounding box center [775, 227] width 15 height 88
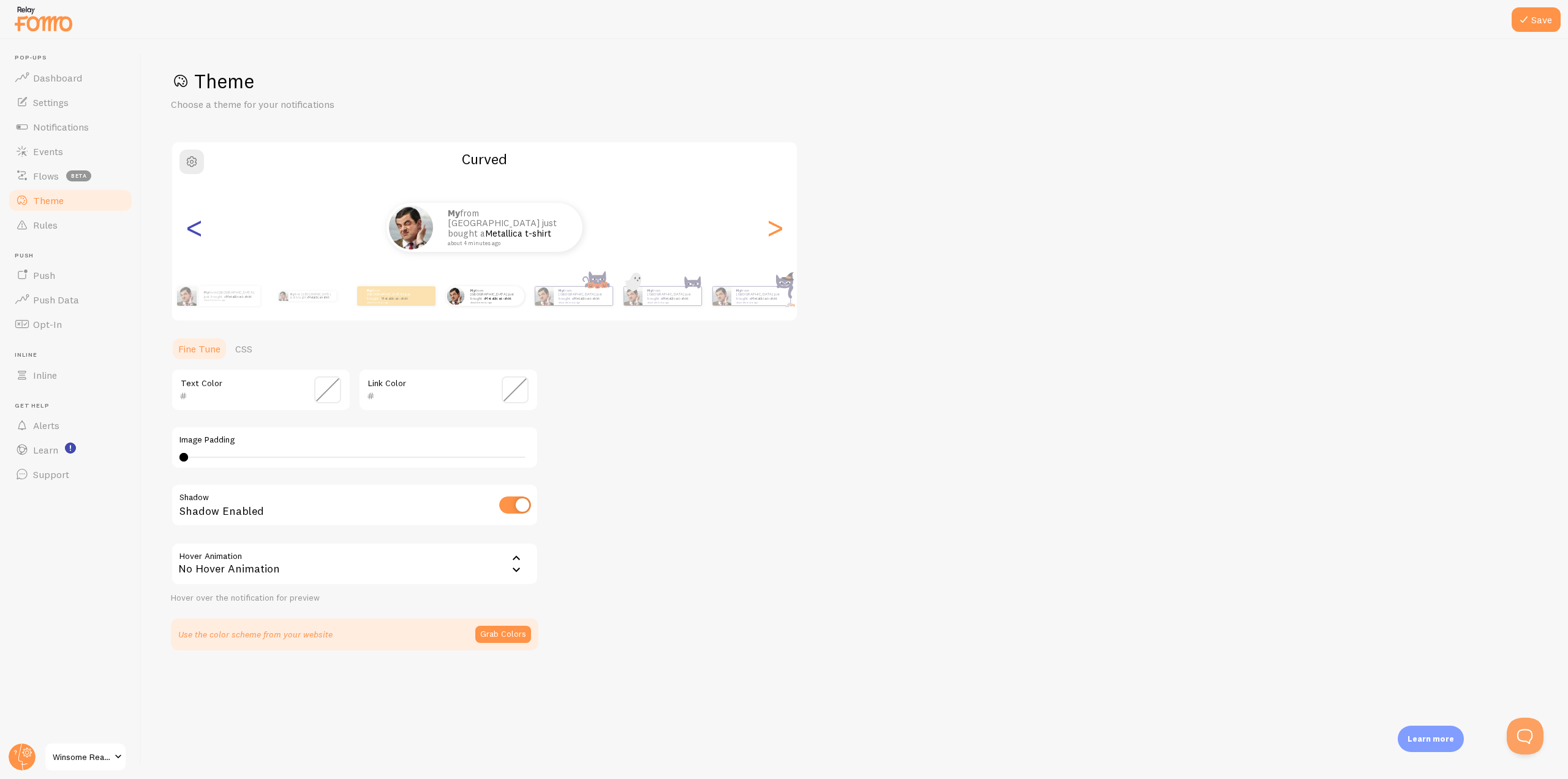
click at [194, 233] on div "<" at bounding box center [194, 227] width 15 height 88
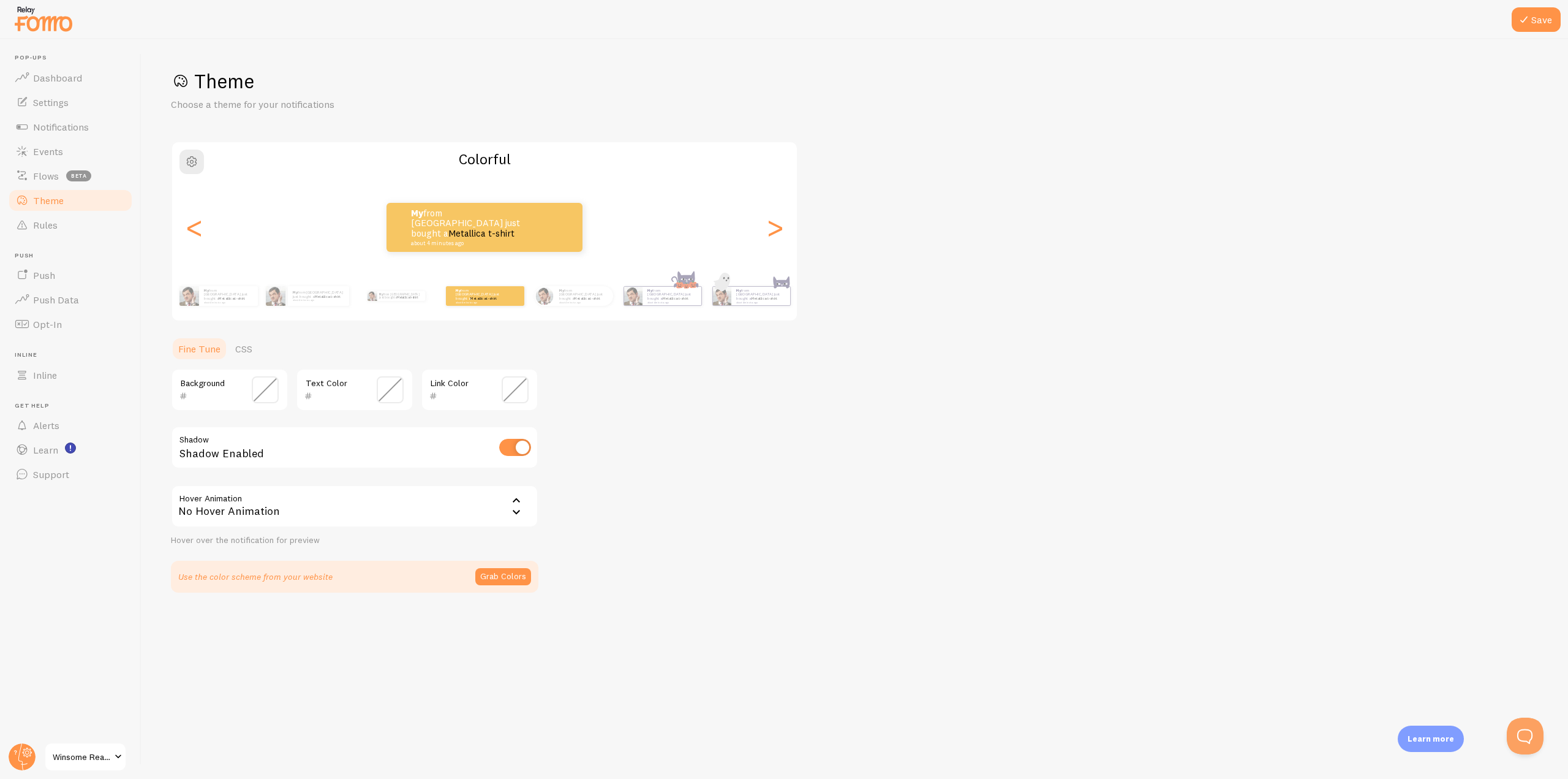
click at [260, 393] on span at bounding box center [265, 390] width 27 height 27
click at [231, 350] on div "Chrome color picker" at bounding box center [275, 353] width 100 height 11
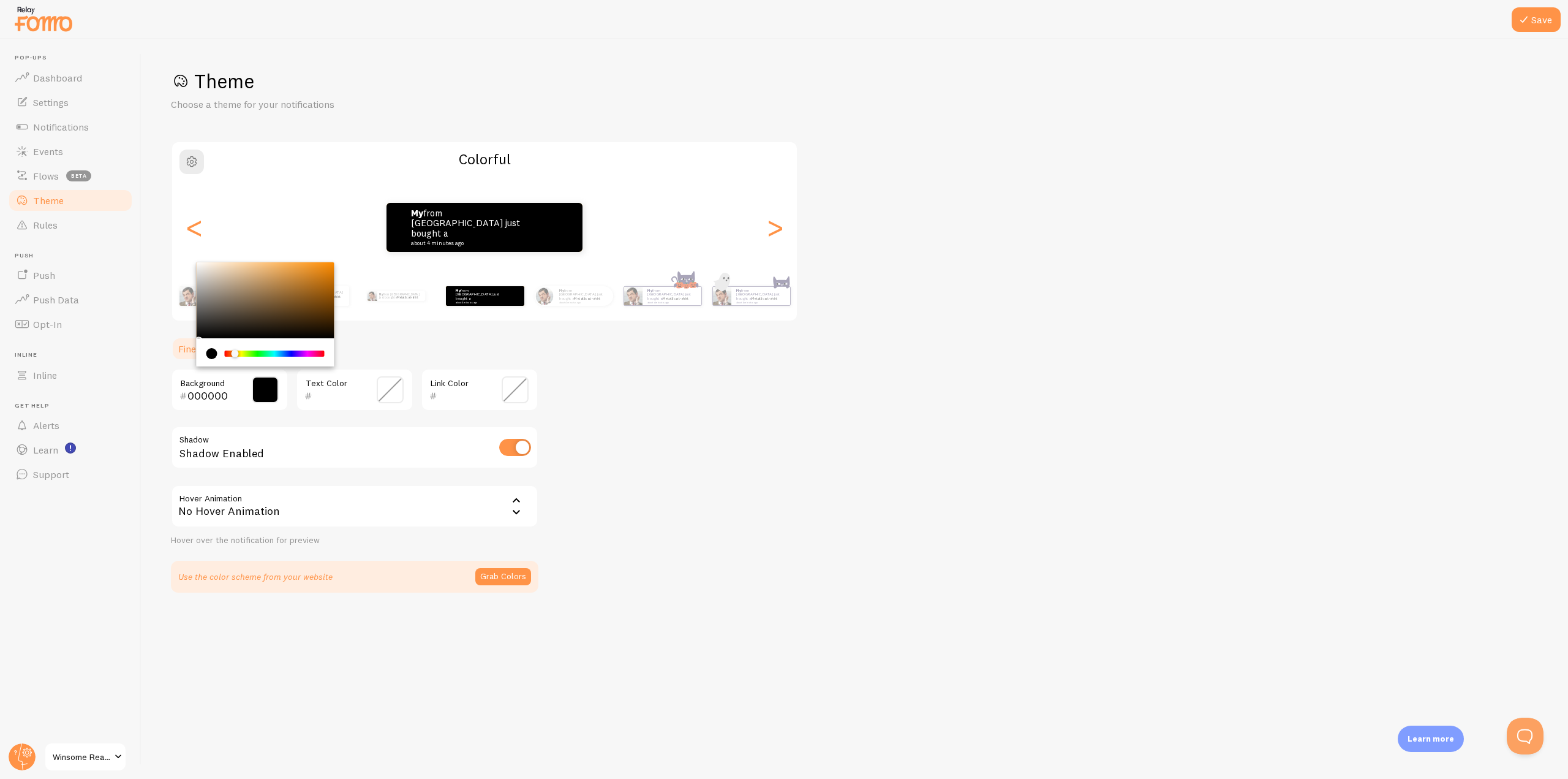
click at [235, 354] on div "Chrome color picker" at bounding box center [239, 355] width 8 height 8
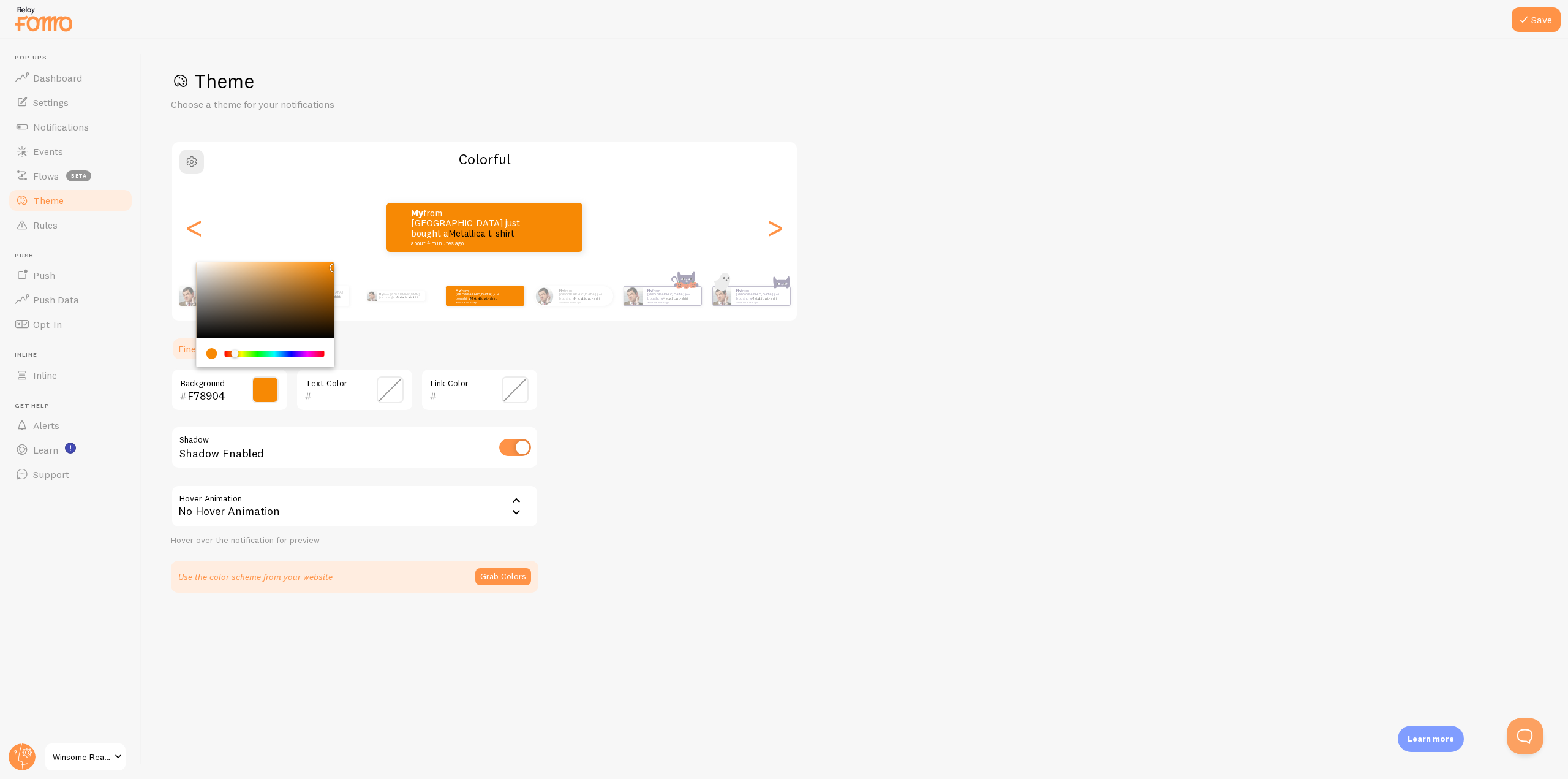
type input "F98A04"
drag, startPoint x: 322, startPoint y: 275, endPoint x: 332, endPoint y: 265, distance: 14.1
click at [332, 265] on div "Chrome color picker" at bounding box center [265, 301] width 138 height 76
click at [382, 388] on span at bounding box center [391, 390] width 27 height 27
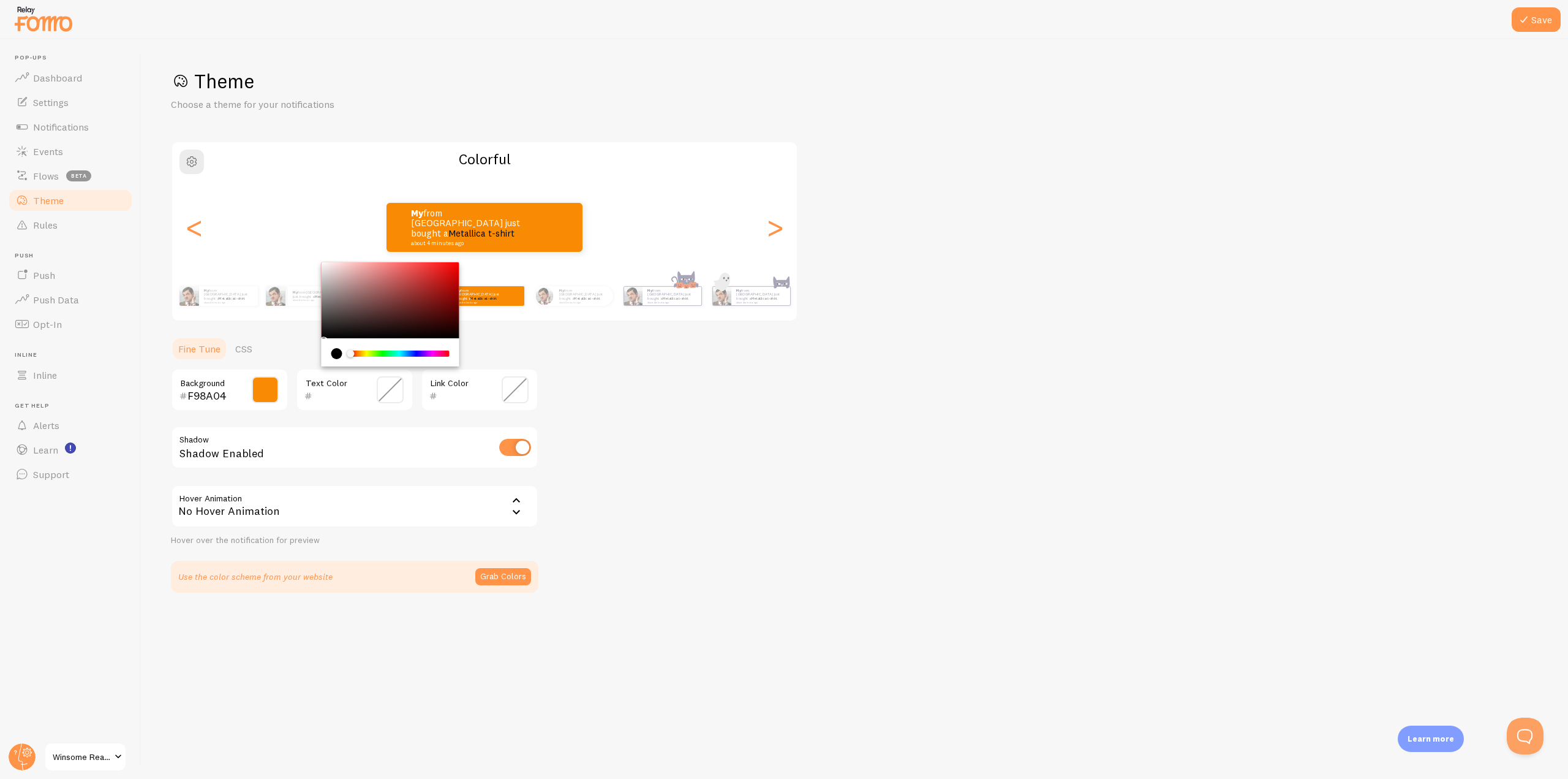
click at [336, 353] on div "current color is #000000" at bounding box center [336, 353] width 11 height 11
type input "060606"
drag, startPoint x: 339, startPoint y: 314, endPoint x: 314, endPoint y: 337, distance: 34.0
click at [314, 336] on section "Fine Tune CSS F98A04 Background 060606 Text Color Link Color Shadow Shadow Enab…" at bounding box center [354, 463] width 367 height 256
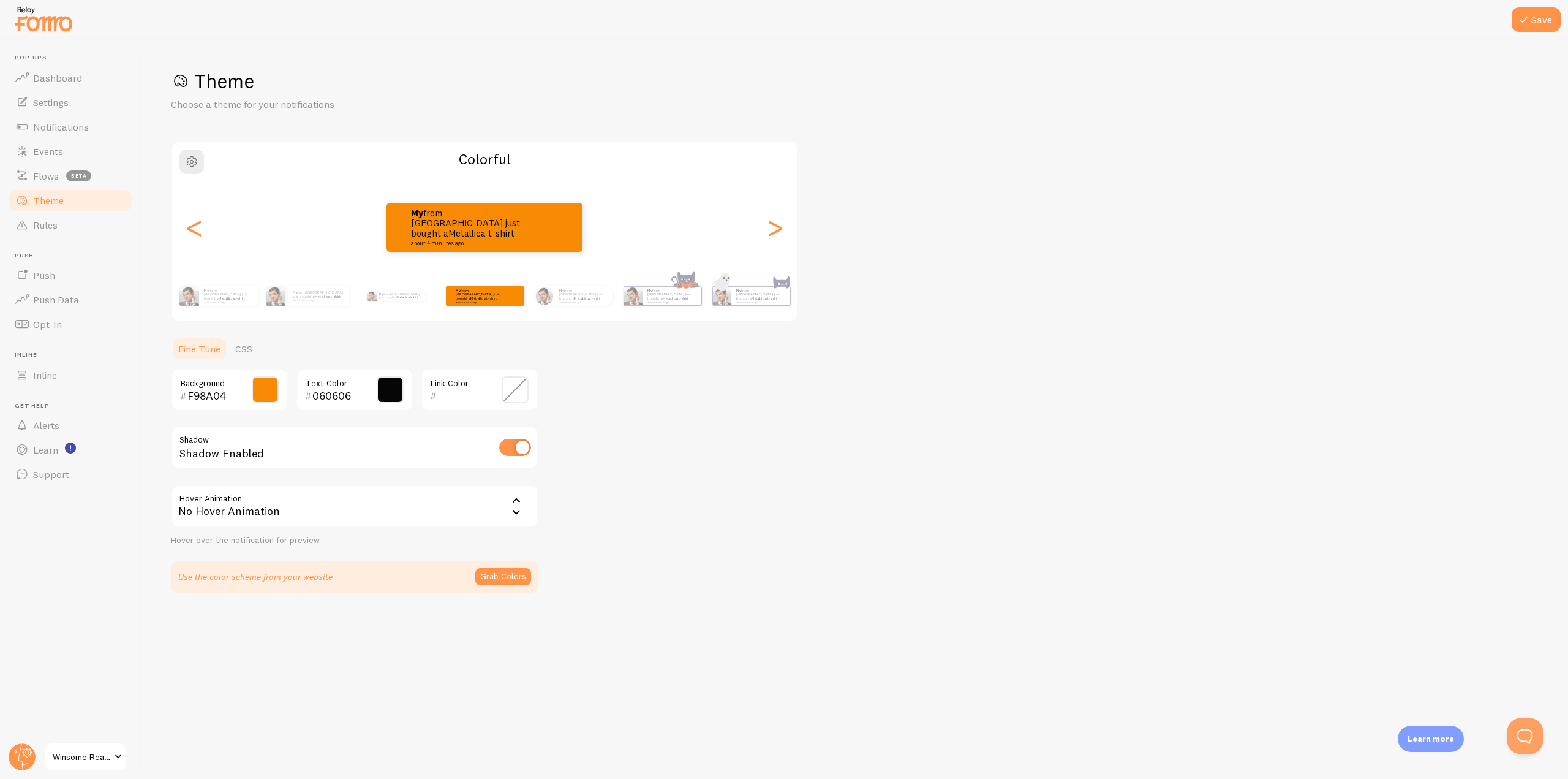
click at [515, 393] on span at bounding box center [515, 390] width 27 height 27
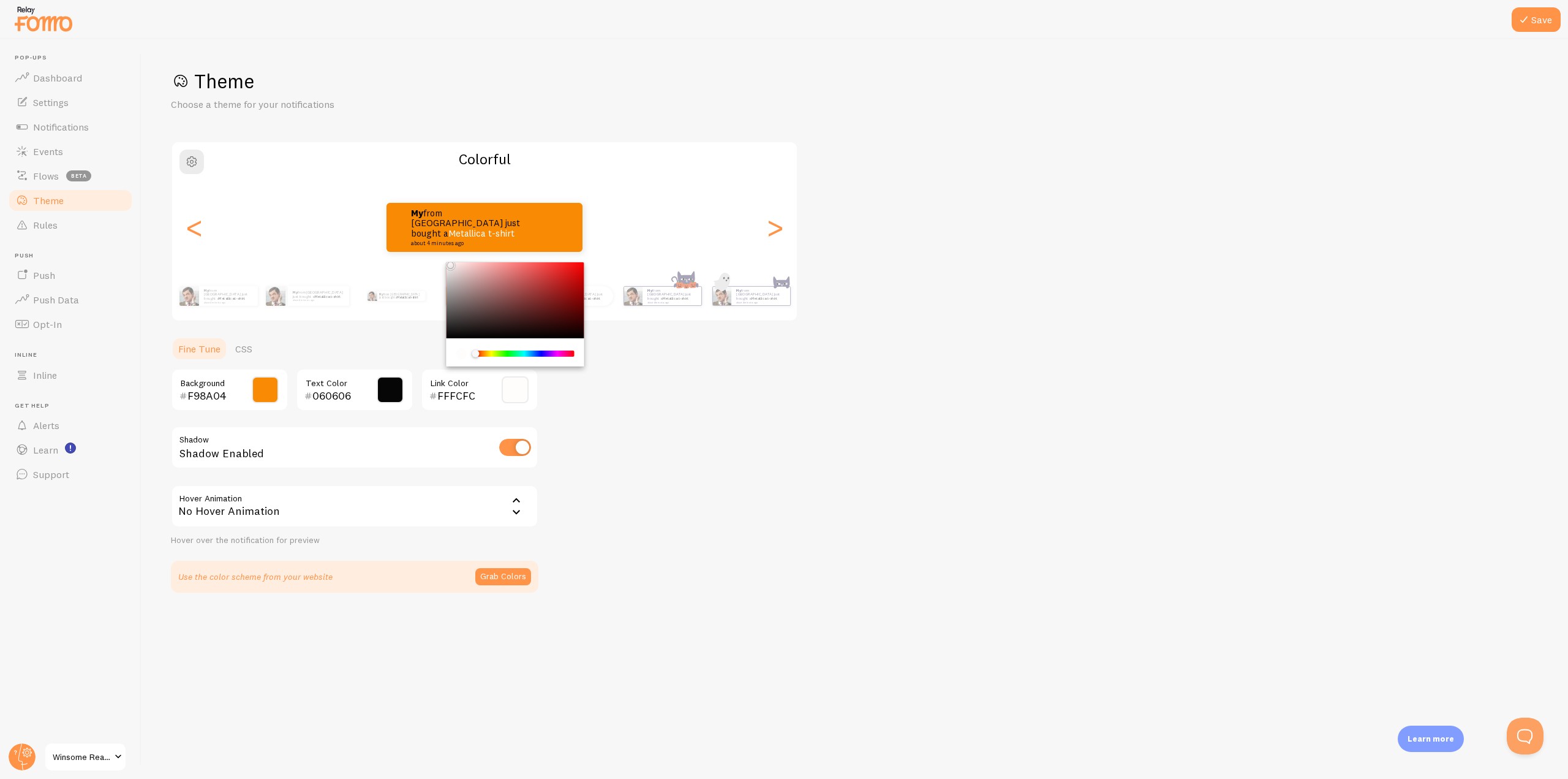
drag, startPoint x: 450, startPoint y: 339, endPoint x: 448, endPoint y: 263, distance: 76.0
click at [448, 263] on div "Chrome color picker" at bounding box center [515, 301] width 138 height 76
click at [653, 441] on div "Theme Choose a theme for your notifications Colorful My from [GEOGRAPHIC_DATA] …" at bounding box center [854, 330] width 1367 height 524
click at [505, 393] on span at bounding box center [515, 390] width 27 height 27
type input "FFFFFF"
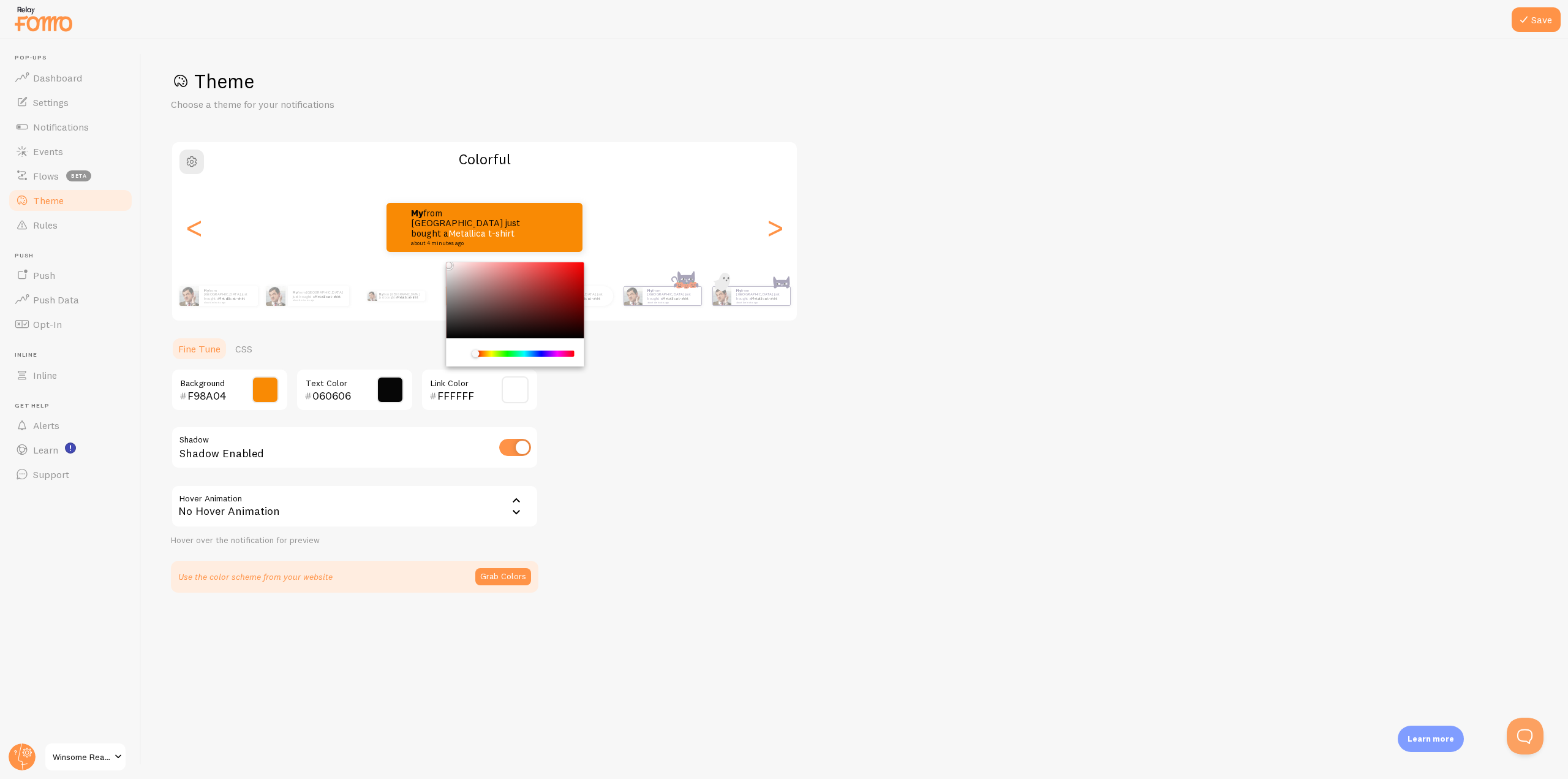
drag, startPoint x: 451, startPoint y: 271, endPoint x: 446, endPoint y: 261, distance: 11.2
click at [446, 261] on div "Theme Choose a theme for your notifications Colorful My from [GEOGRAPHIC_DATA] …" at bounding box center [854, 330] width 1367 height 524
click at [652, 451] on div "Theme Choose a theme for your notifications Colorful My from [GEOGRAPHIC_DATA] …" at bounding box center [854, 330] width 1367 height 524
click at [518, 450] on input "checkbox" at bounding box center [515, 448] width 32 height 18
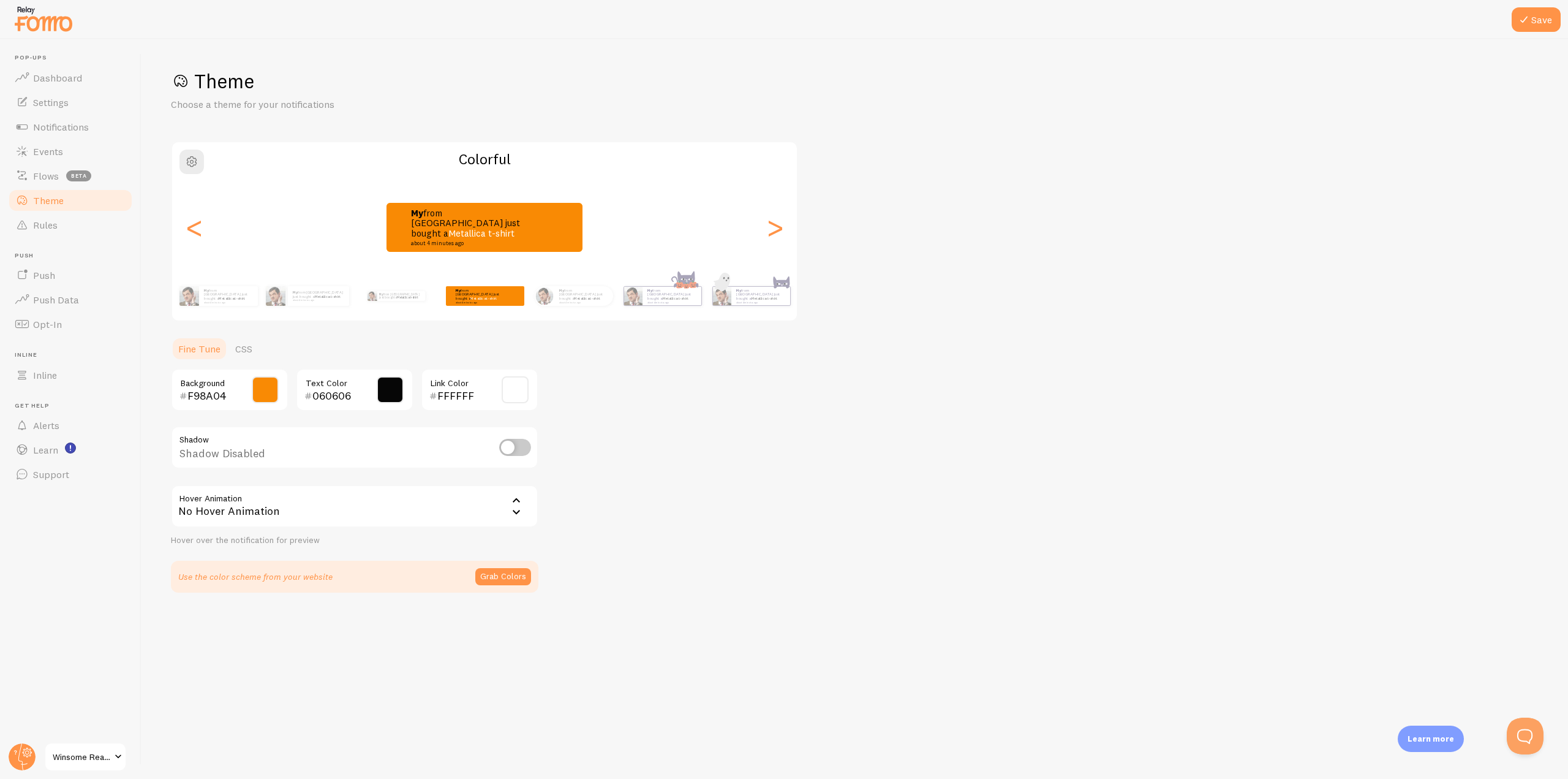
click at [514, 448] on input "checkbox" at bounding box center [515, 448] width 32 height 18
checkbox input "true"
click at [515, 501] on icon at bounding box center [516, 500] width 8 height 4
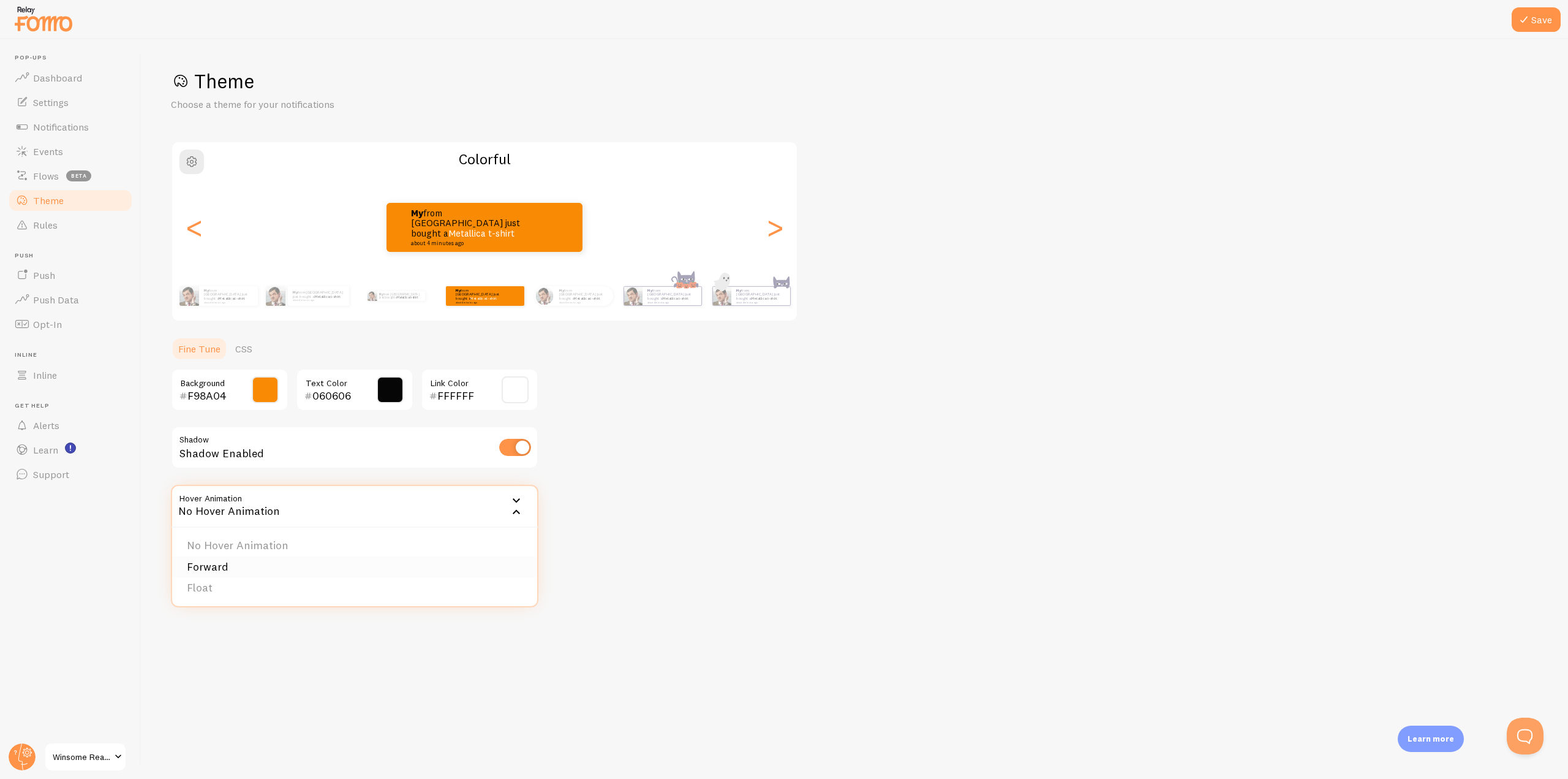
click at [216, 568] on li "Forward" at bounding box center [355, 567] width 365 height 22
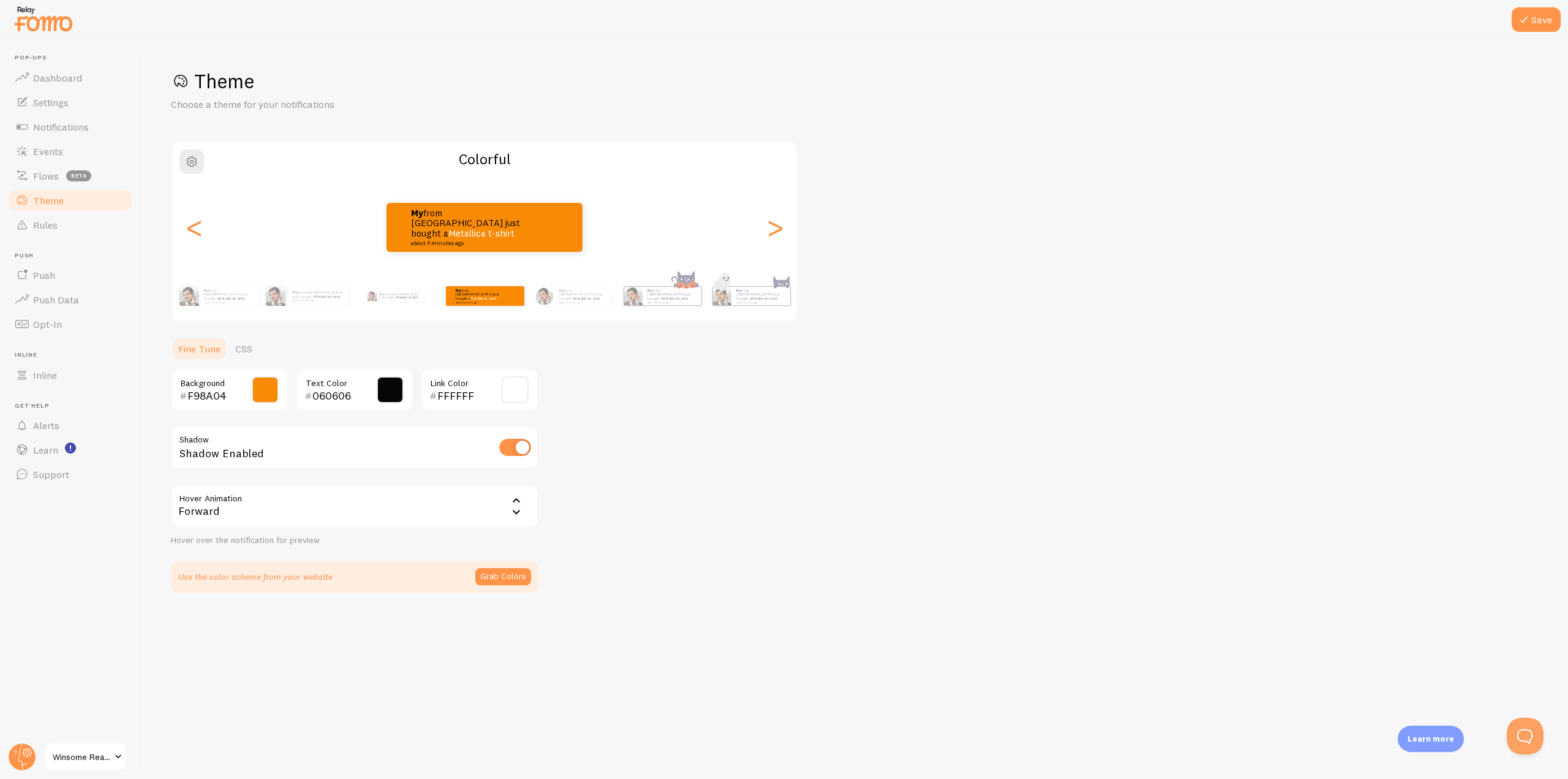
click at [518, 505] on icon at bounding box center [516, 500] width 15 height 15
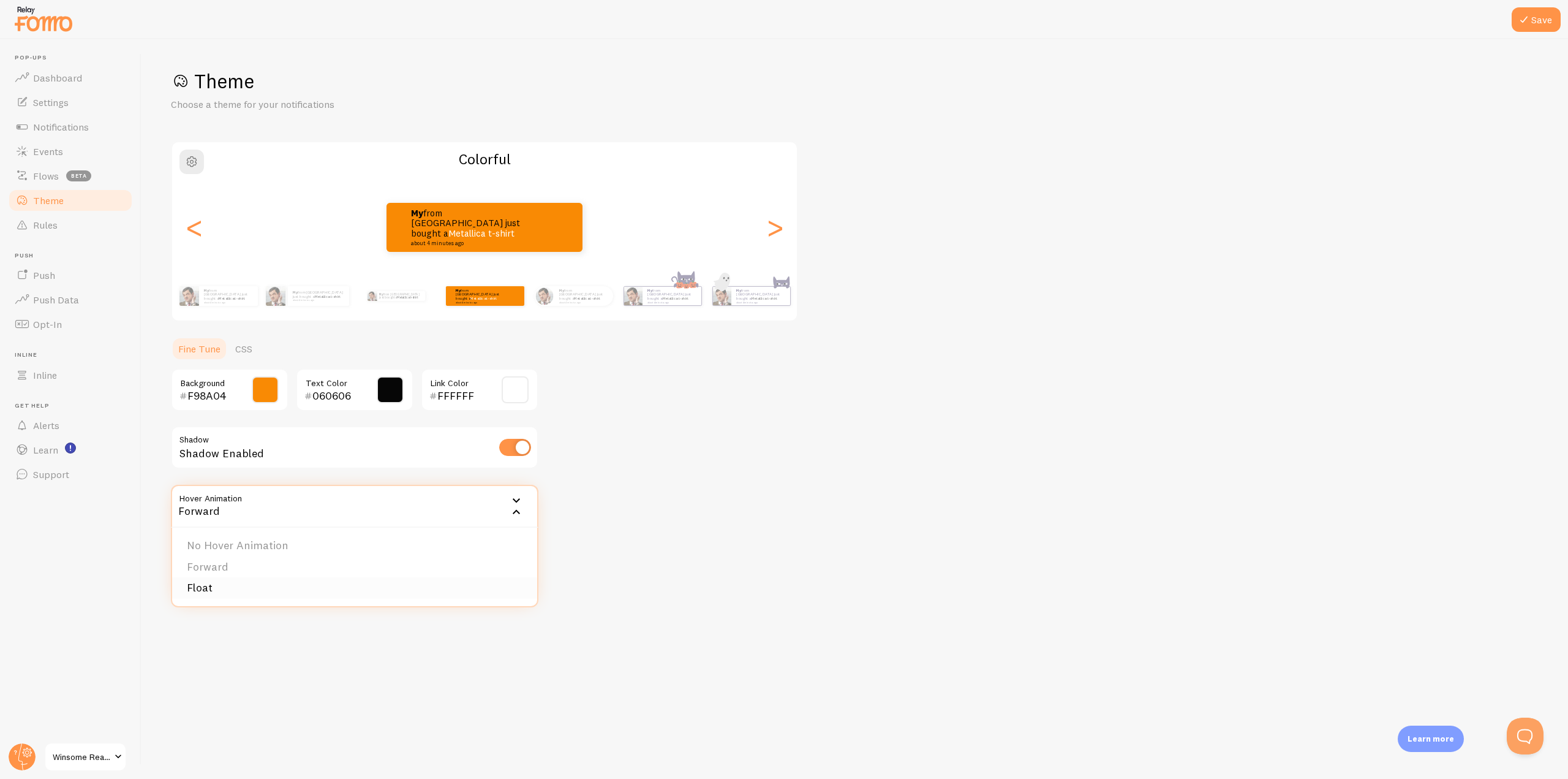
click at [218, 587] on li "Float" at bounding box center [355, 588] width 365 height 22
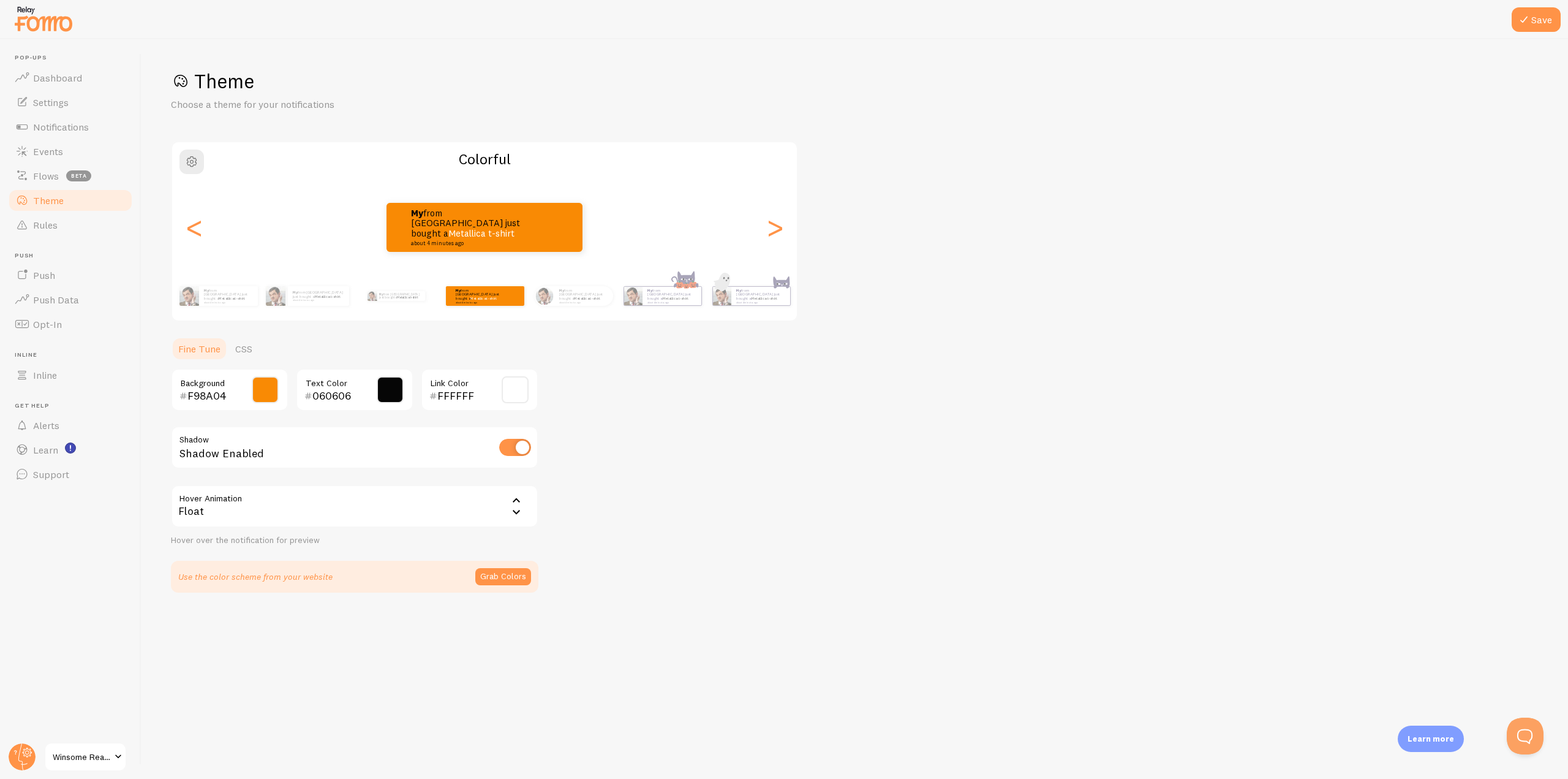
click at [517, 503] on icon at bounding box center [516, 500] width 15 height 15
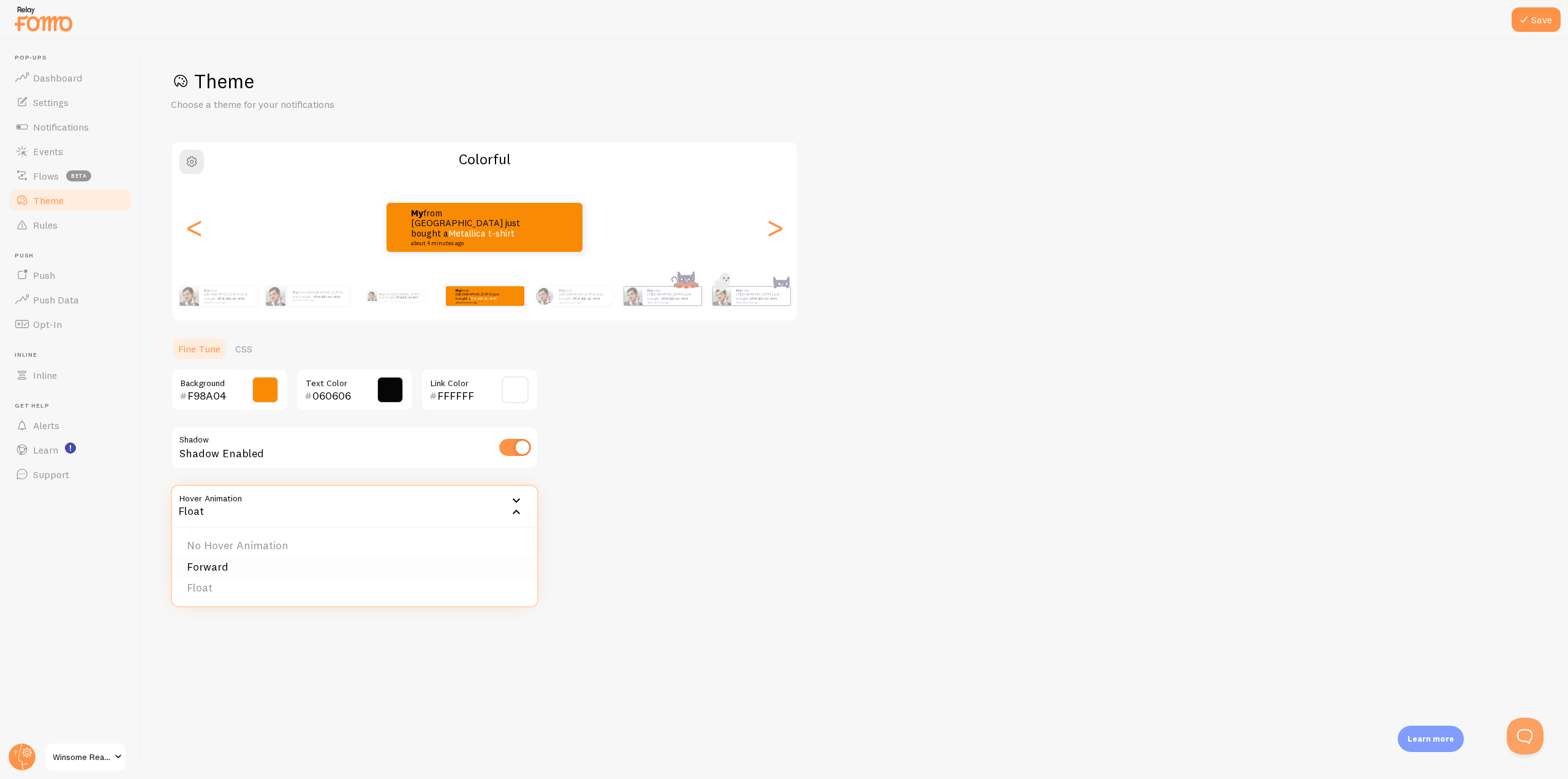
click at [221, 563] on li "Forward" at bounding box center [355, 567] width 365 height 22
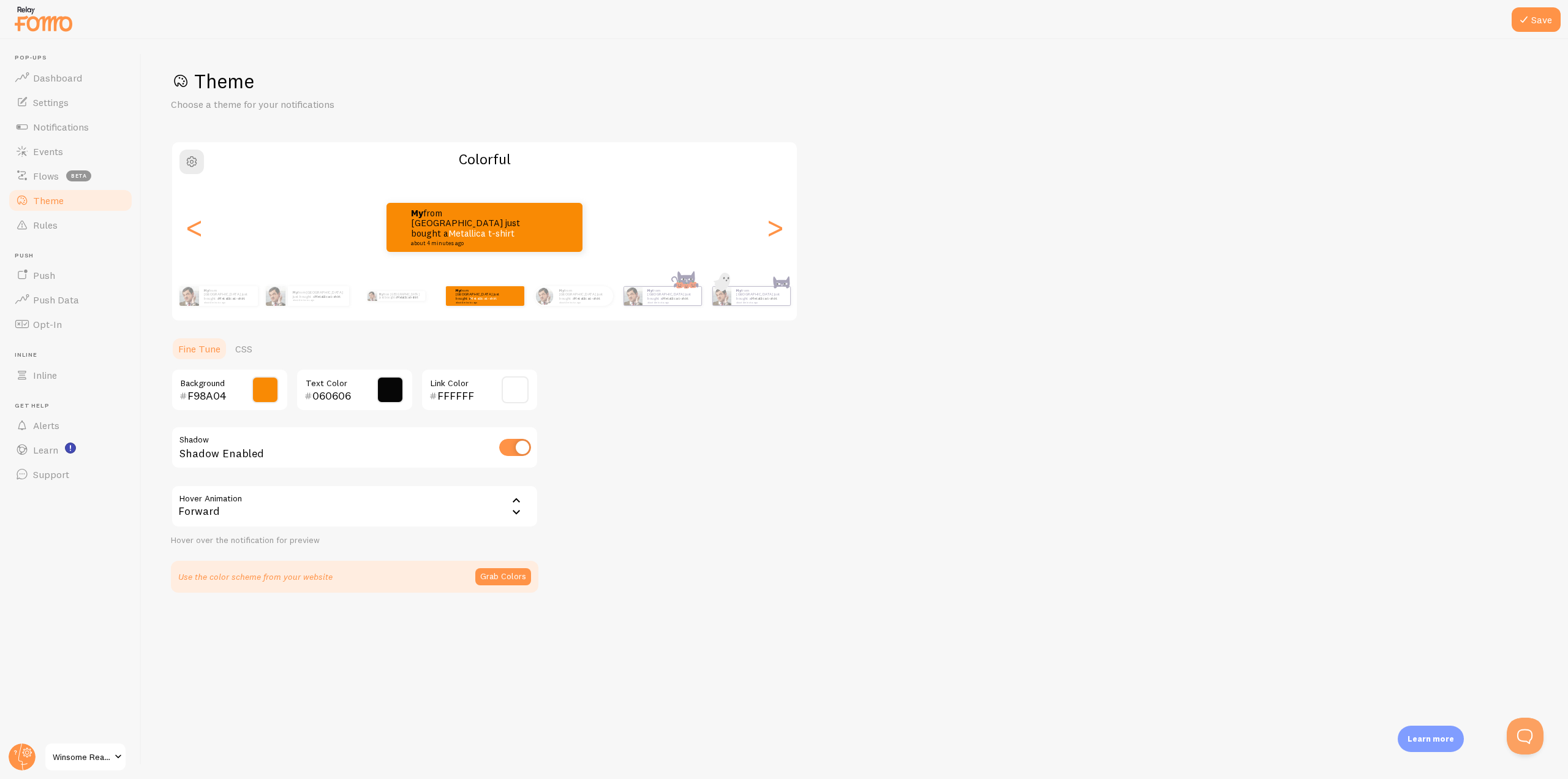
click at [632, 494] on div "Theme Choose a theme for your notifications Colorful My from [GEOGRAPHIC_DATA] …" at bounding box center [854, 330] width 1367 height 524
click at [266, 390] on span at bounding box center [265, 390] width 27 height 27
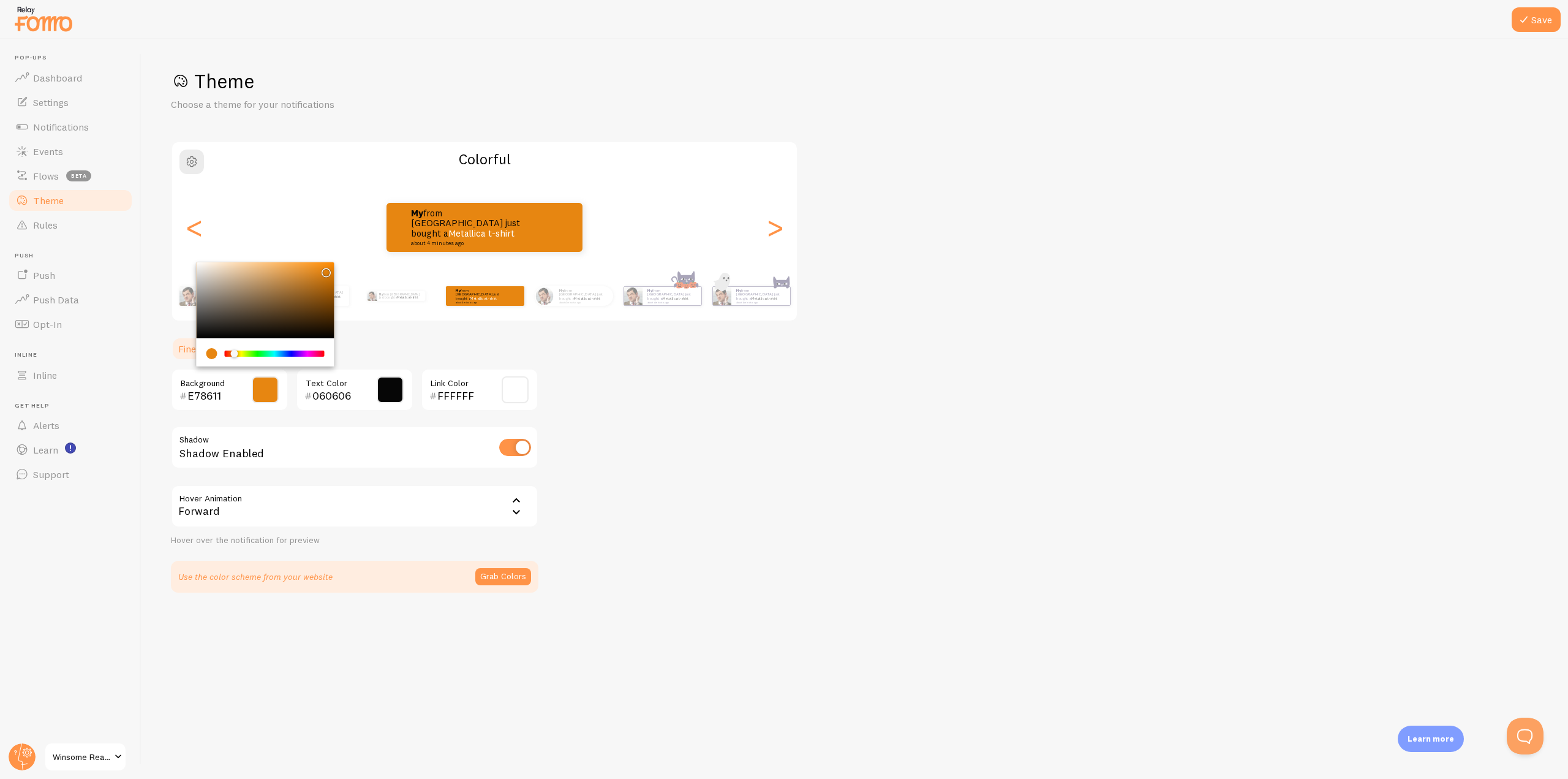
drag, startPoint x: 319, startPoint y: 268, endPoint x: 292, endPoint y: 313, distance: 52.5
click at [322, 270] on div "Chrome color picker" at bounding box center [265, 301] width 138 height 76
click at [236, 351] on div "Chrome color picker" at bounding box center [240, 355] width 8 height 8
click at [324, 265] on div "Chrome color picker" at bounding box center [265, 301] width 138 height 76
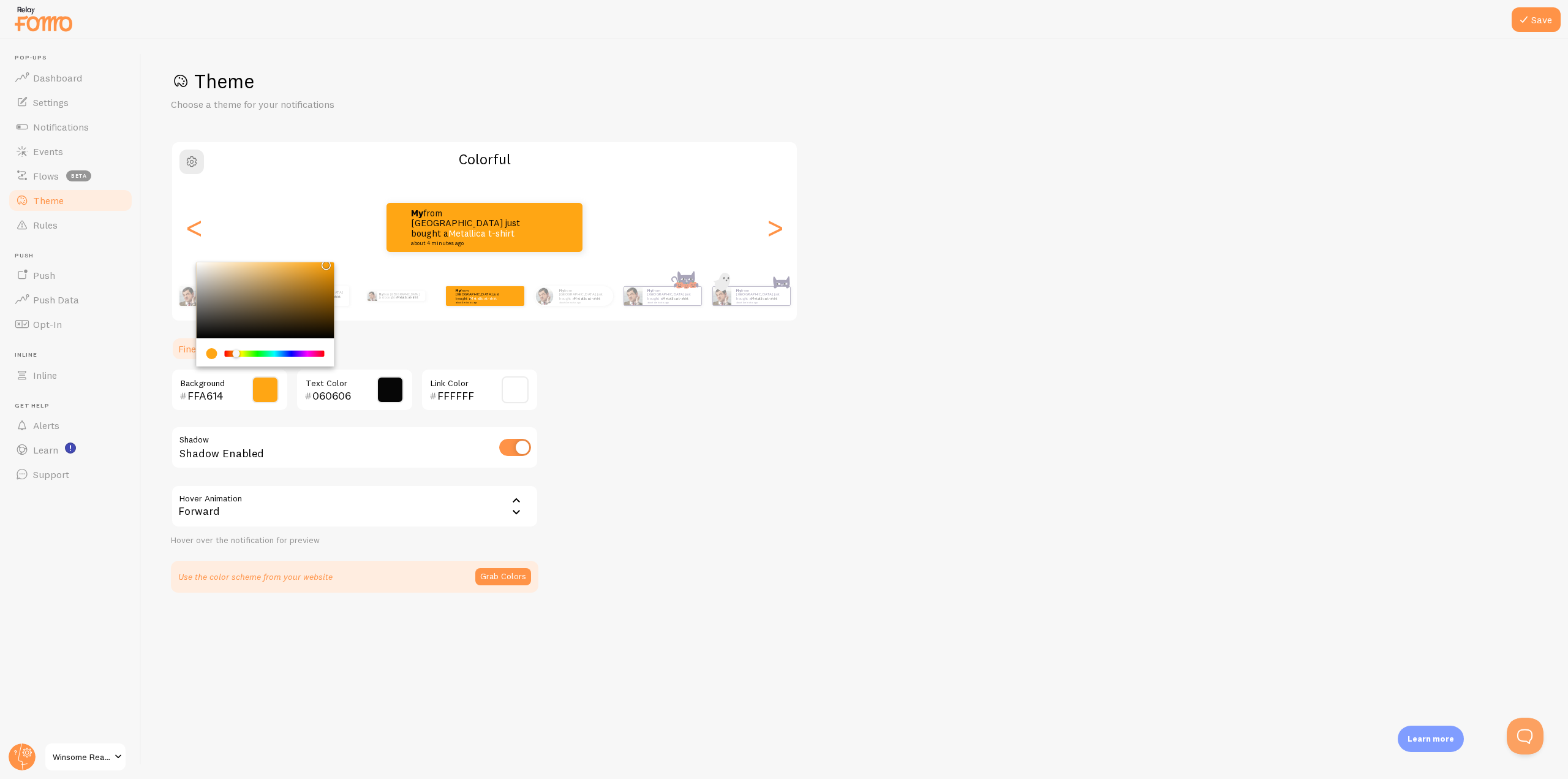
click at [323, 263] on div "Chrome color picker" at bounding box center [265, 301] width 138 height 76
click at [264, 387] on span at bounding box center [265, 390] width 27 height 27
click at [680, 414] on div "Theme Choose a theme for your notifications Colorful My from [GEOGRAPHIC_DATA] …" at bounding box center [854, 330] width 1367 height 524
click at [266, 388] on span at bounding box center [265, 390] width 27 height 27
drag, startPoint x: 309, startPoint y: 266, endPoint x: 302, endPoint y: 288, distance: 23.1
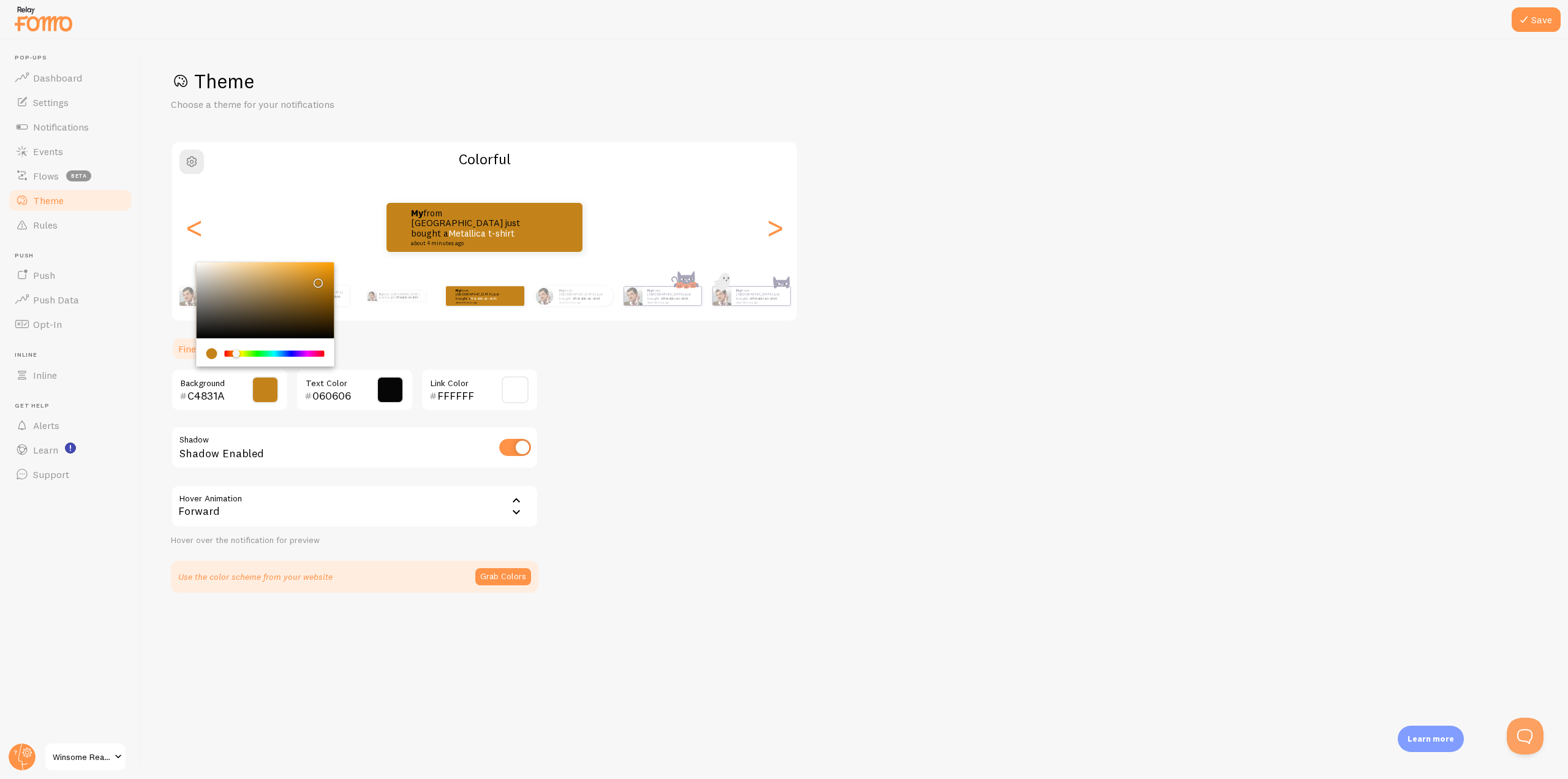
click at [315, 280] on div "Chrome color picker" at bounding box center [265, 301] width 138 height 76
click at [234, 347] on div "Chrome color picker" at bounding box center [265, 352] width 138 height 28
click at [235, 352] on div "Chrome color picker" at bounding box center [235, 354] width 8 height 8
type input "FD9605"
drag, startPoint x: 319, startPoint y: 269, endPoint x: 331, endPoint y: 263, distance: 13.4
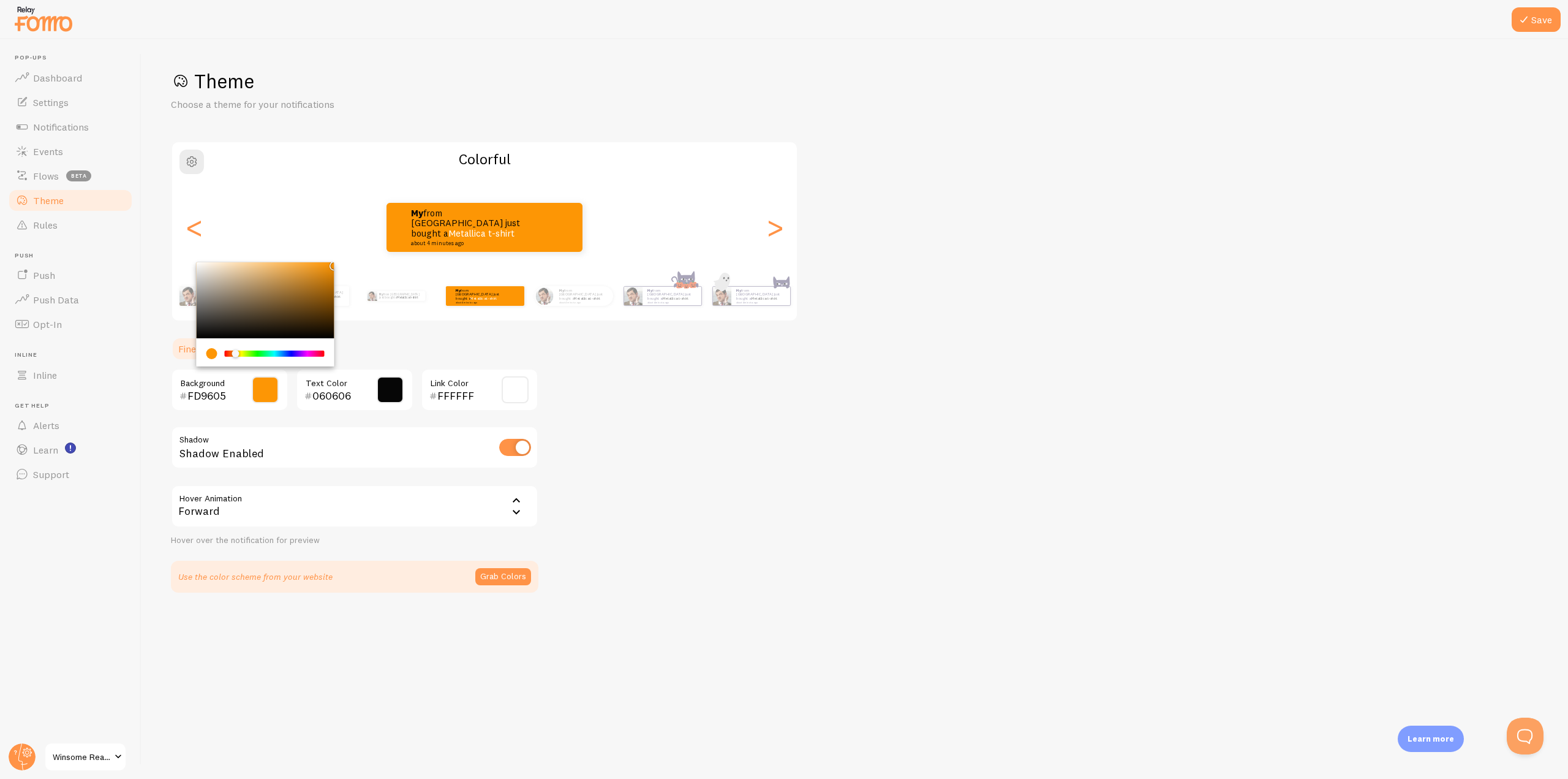
click at [331, 263] on div "Chrome color picker" at bounding box center [265, 301] width 138 height 76
click at [858, 466] on div "Theme Choose a theme for your notifications Colorful My from [GEOGRAPHIC_DATA] …" at bounding box center [854, 330] width 1367 height 524
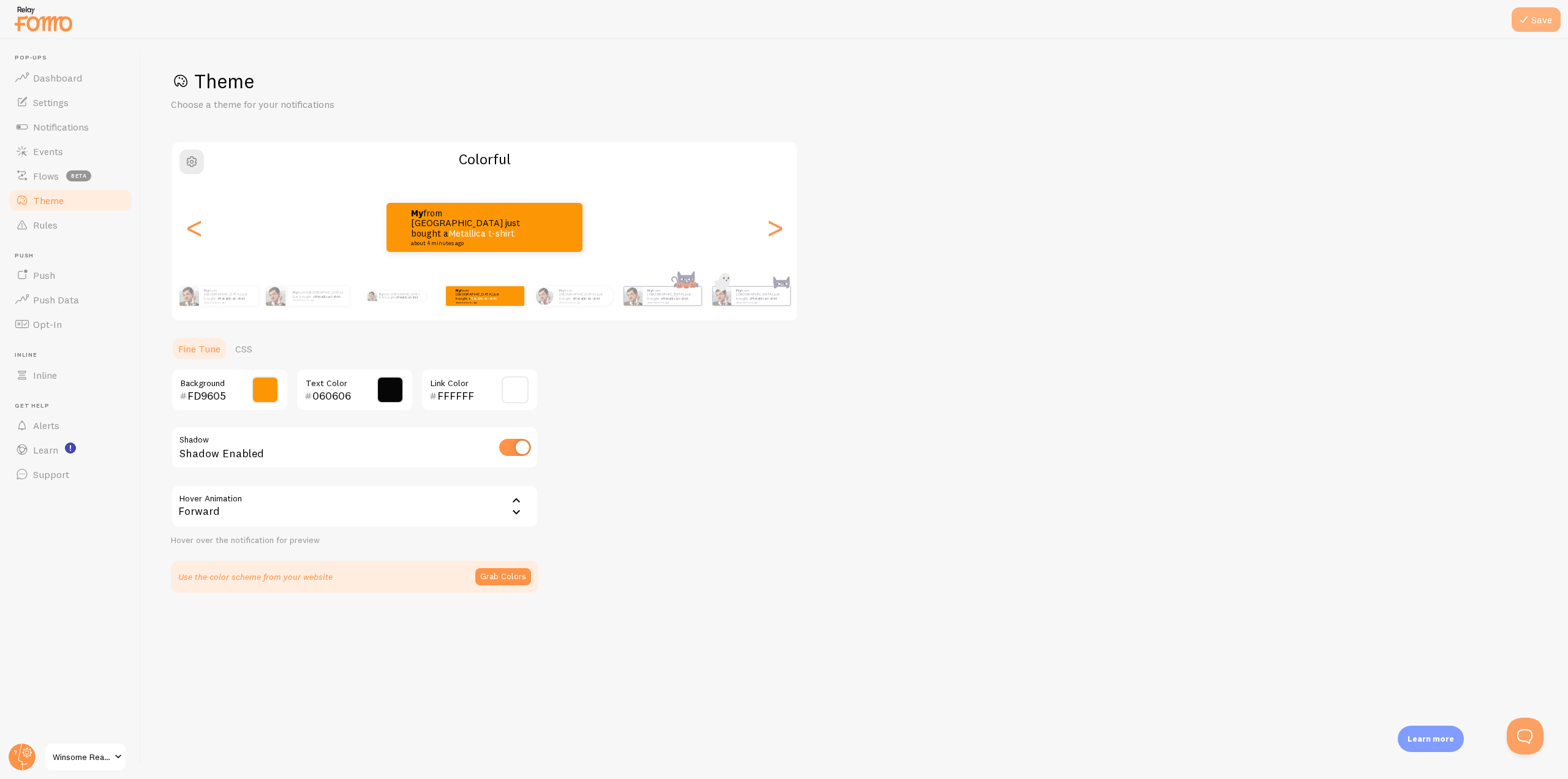
click at [1525, 21] on icon at bounding box center [1523, 20] width 15 height 15
click at [54, 228] on span "Rules" at bounding box center [45, 224] width 24 height 13
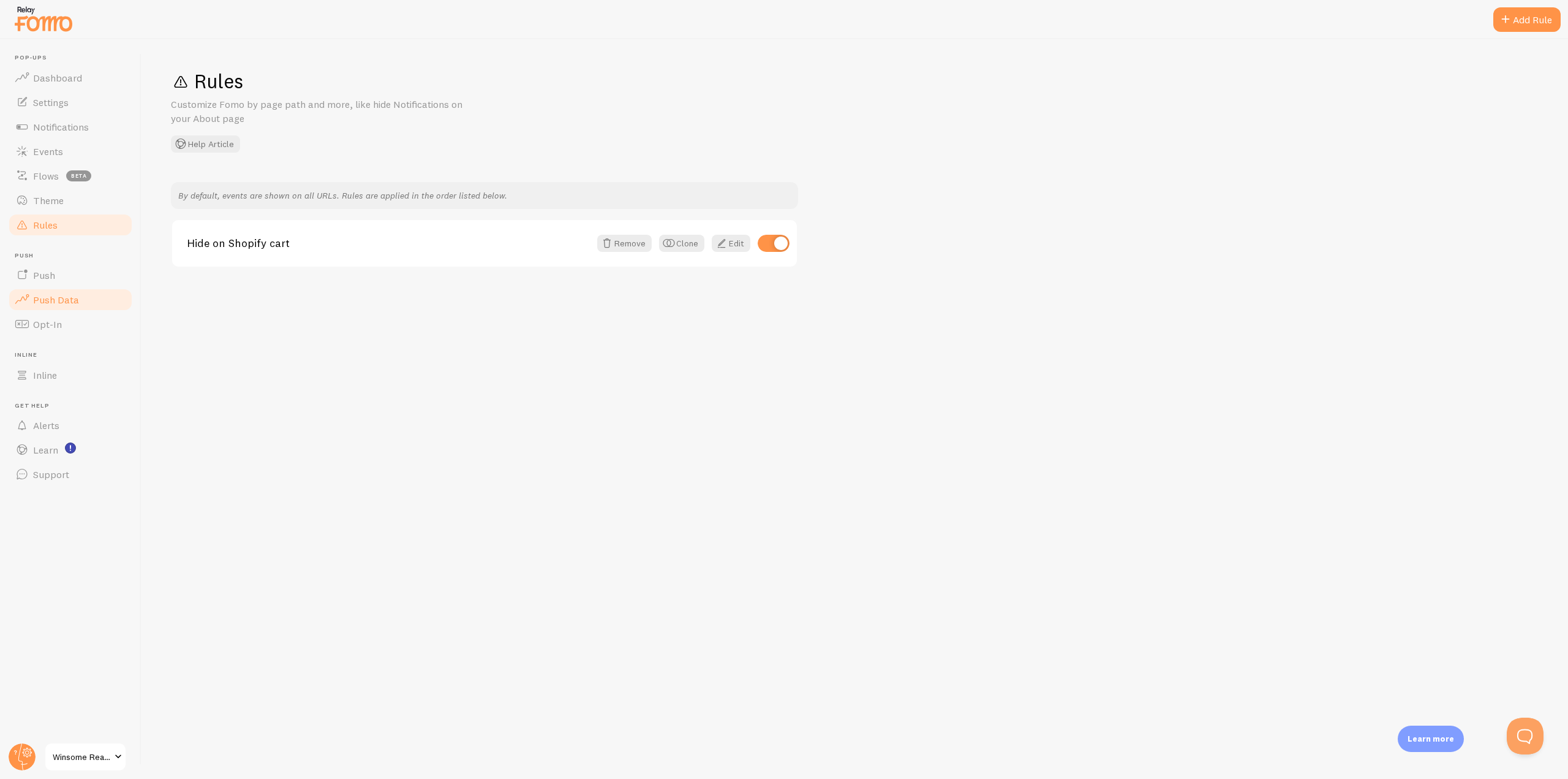
click at [58, 304] on span "Push Data" at bounding box center [56, 300] width 46 height 13
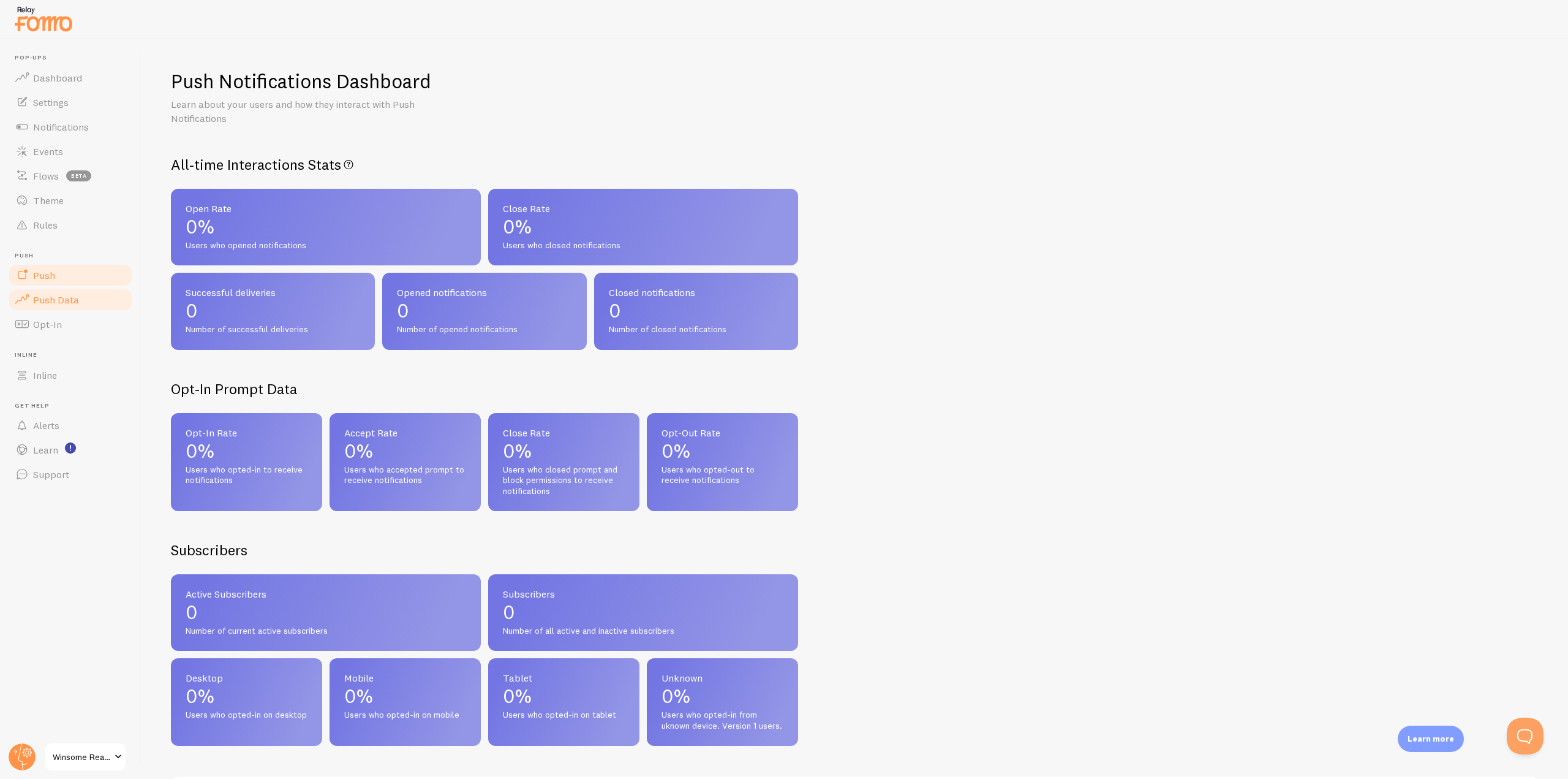
click at [41, 277] on span "Push" at bounding box center [44, 275] width 23 height 13
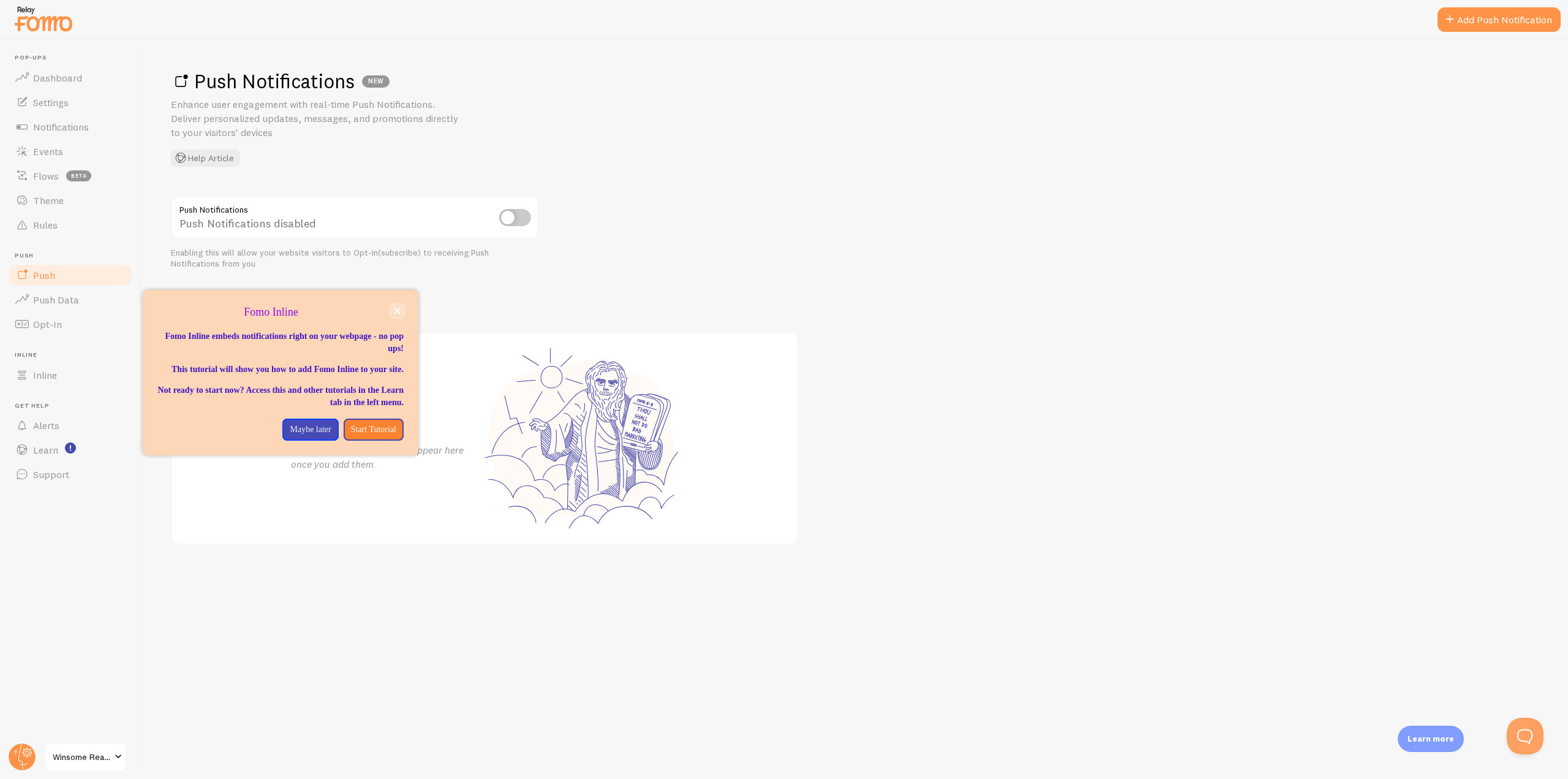
click at [398, 313] on icon "close," at bounding box center [397, 311] width 7 height 7
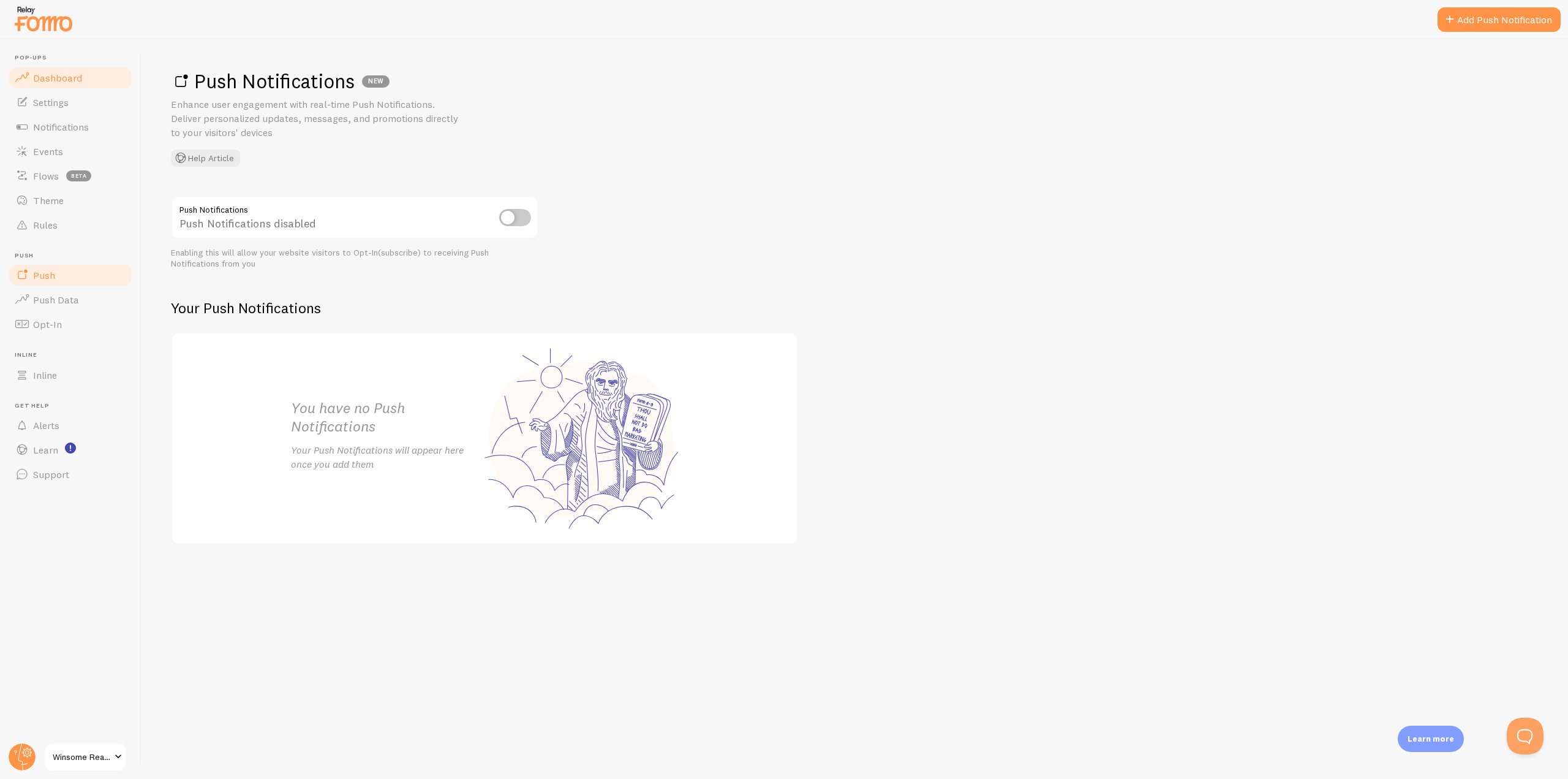
click at [60, 74] on span "Dashboard" at bounding box center [58, 77] width 49 height 13
